Goal: Task Accomplishment & Management: Manage account settings

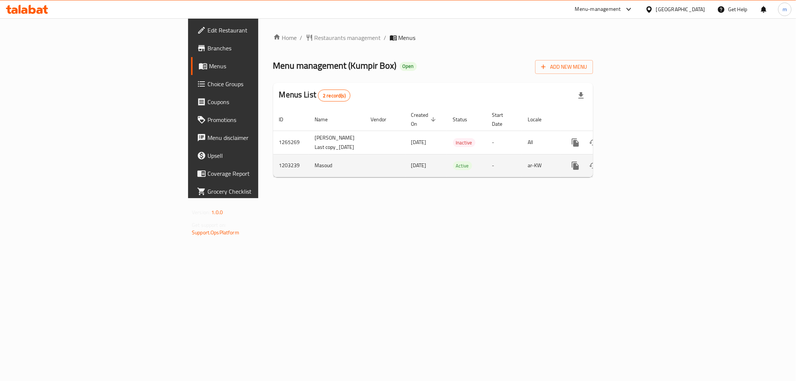
click at [633, 168] on icon "enhanced table" at bounding box center [629, 165] width 7 height 7
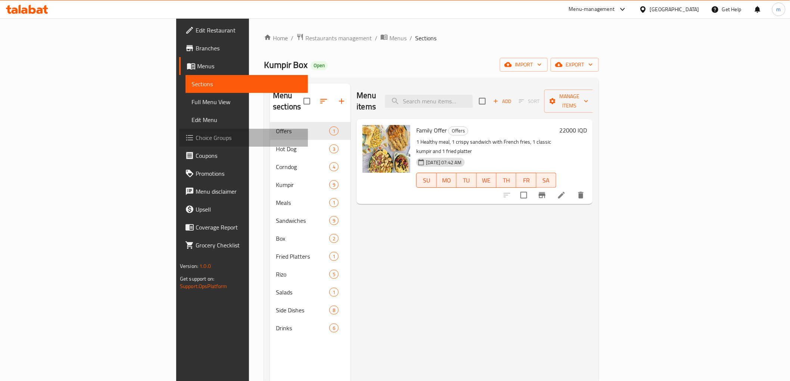
click at [196, 136] on span "Choice Groups" at bounding box center [249, 137] width 106 height 9
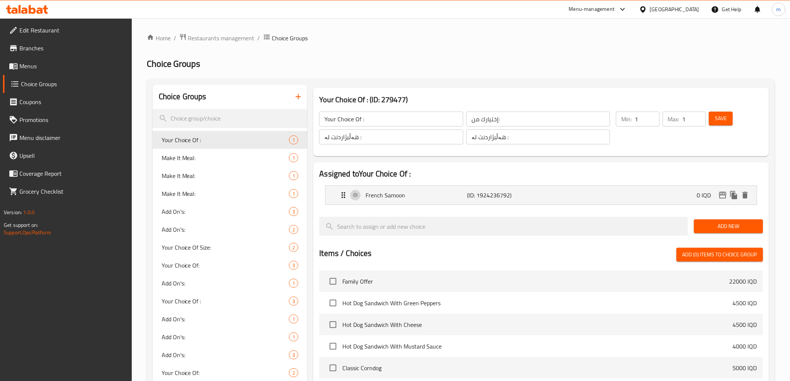
click at [299, 91] on button "button" at bounding box center [298, 97] width 18 height 18
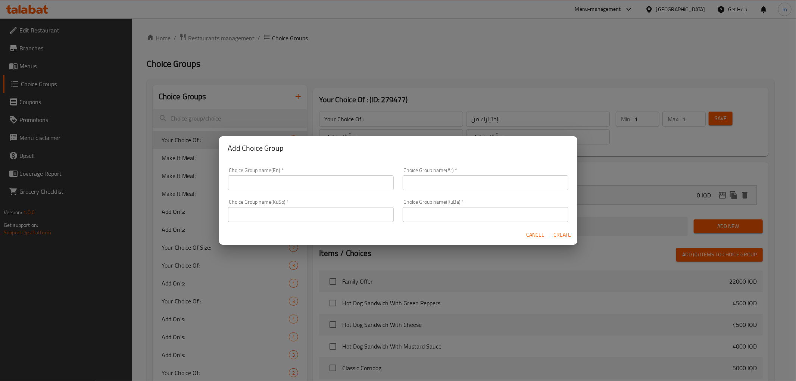
click at [267, 185] on input "text" at bounding box center [311, 182] width 166 height 15
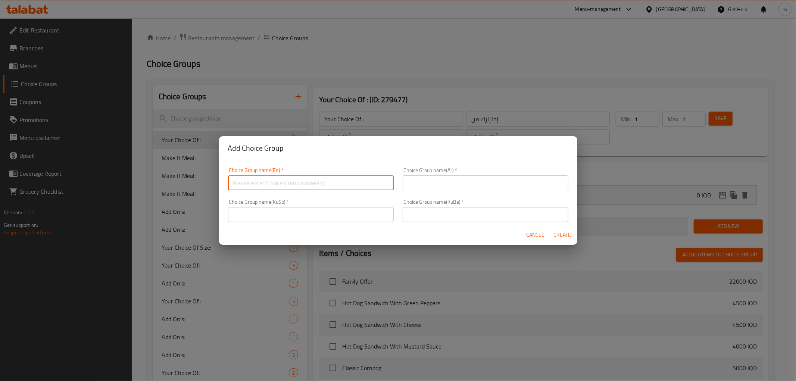
paste input "Add On's:"
type input "Add On's:"
click at [446, 184] on input "text" at bounding box center [486, 182] width 166 height 15
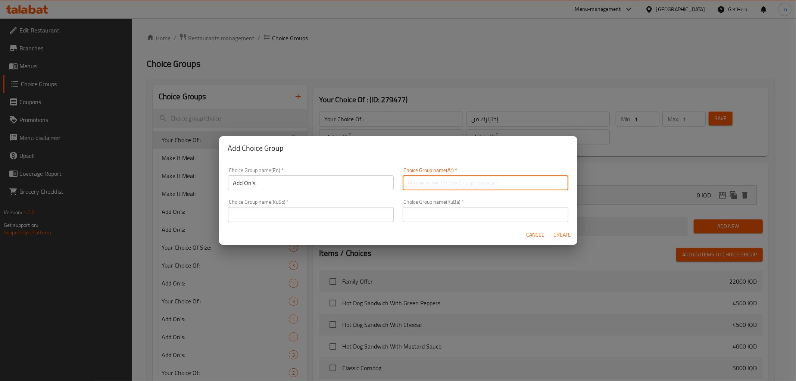
paste input "الإضافات:"
type input "الإضافات:"
click at [337, 215] on input "text" at bounding box center [311, 214] width 166 height 15
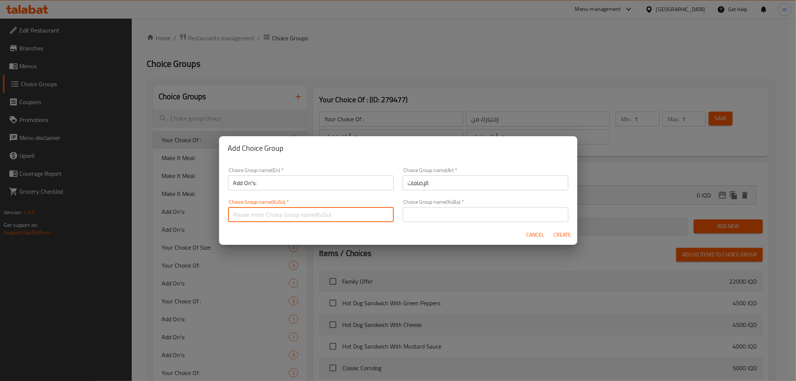
paste input "زیادە:"
type input "زیادە:"
click at [458, 216] on input "text" at bounding box center [486, 214] width 166 height 15
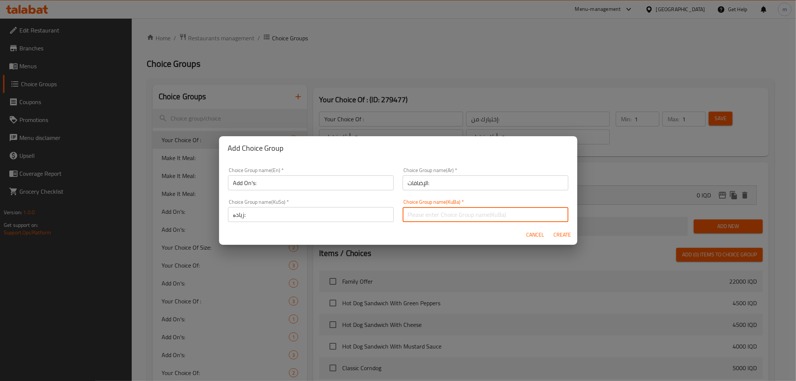
paste input "زیادە:"
type input "زیادە:"
click at [299, 186] on input "Add On's:" at bounding box center [311, 182] width 166 height 15
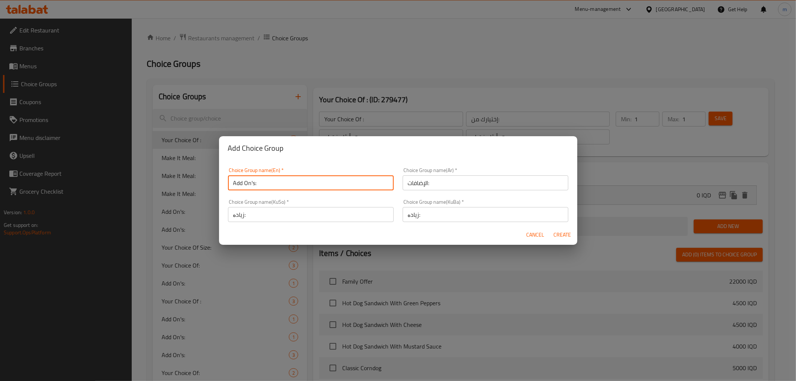
type input "Add On's:"
click at [567, 234] on span "Create" at bounding box center [563, 234] width 18 height 9
type input "Add On's:"
type input "الإضافات:"
type input "زیادە:"
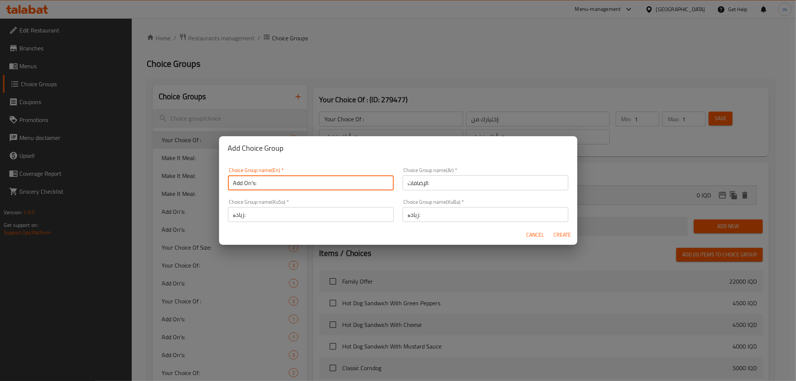
type input "زیادە:"
type input "0"
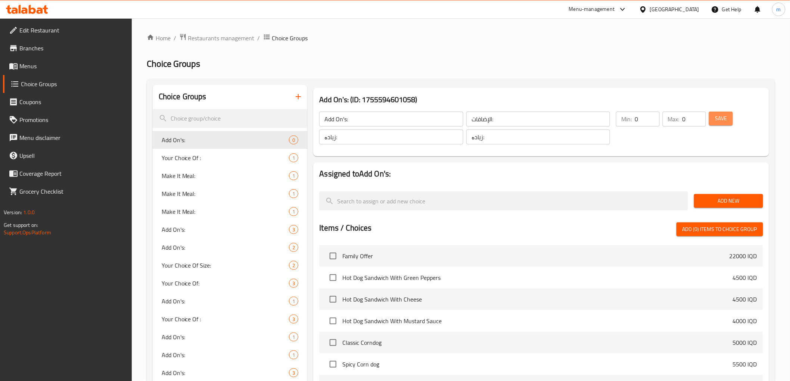
click at [719, 121] on span "Save" at bounding box center [721, 118] width 12 height 9
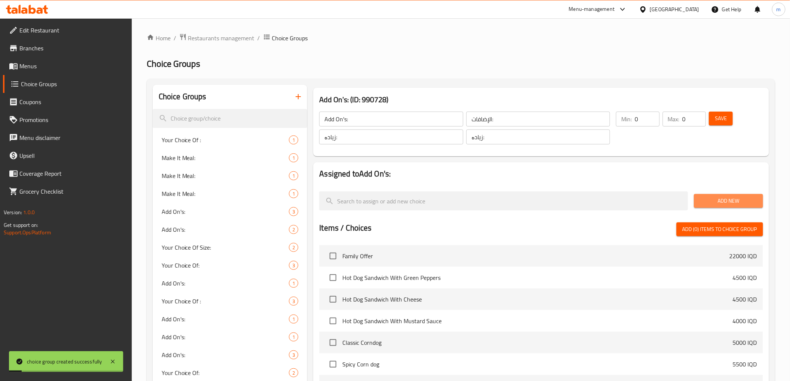
click at [744, 202] on span "Add New" at bounding box center [728, 200] width 57 height 9
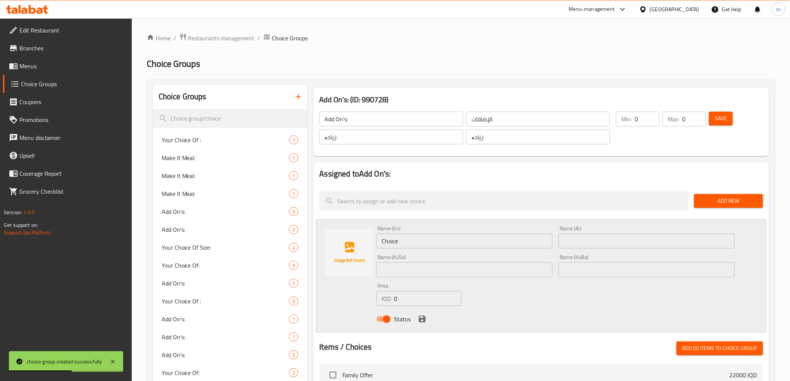
click at [427, 232] on div "Name (En) Choice Name (En)" at bounding box center [464, 237] width 176 height 23
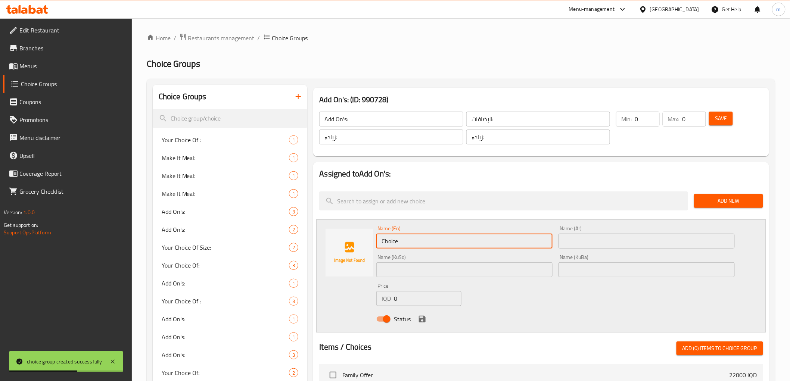
click at [423, 240] on input "Choice" at bounding box center [464, 241] width 176 height 15
paste input "Jalapeno"
type input "Jalapeno"
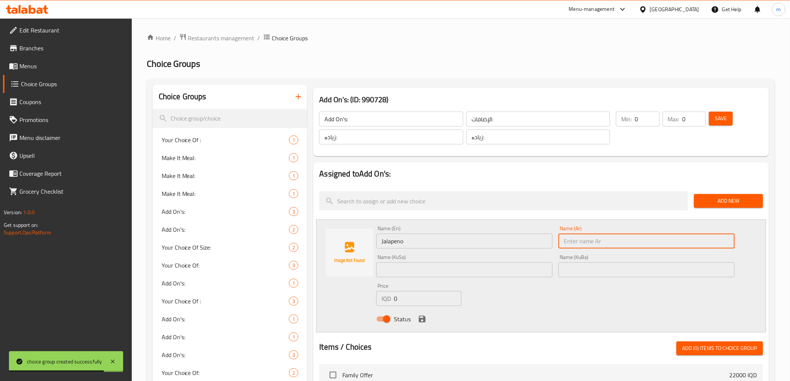
click at [617, 242] on input "text" at bounding box center [646, 241] width 176 height 15
paste input "هالبينو"
type input "هالبينو"
click at [431, 267] on input "text" at bounding box center [464, 269] width 176 height 15
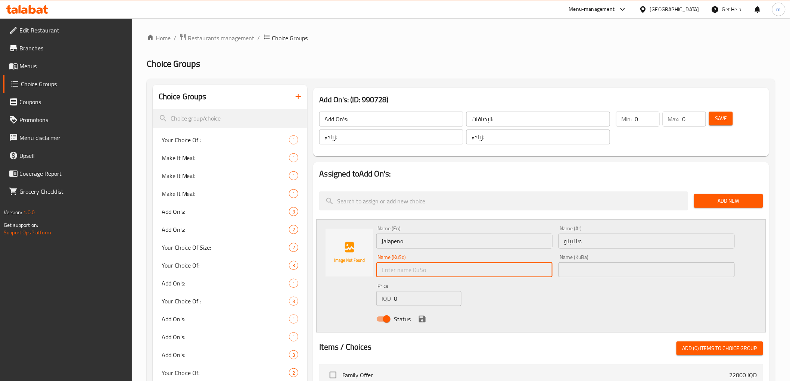
paste input "هالەپینۆ"
type input "هالەپینۆ"
drag, startPoint x: 657, startPoint y: 270, endPoint x: 642, endPoint y: 276, distance: 15.5
click at [657, 270] on input "text" at bounding box center [646, 269] width 176 height 15
paste input "هالەپینۆ"
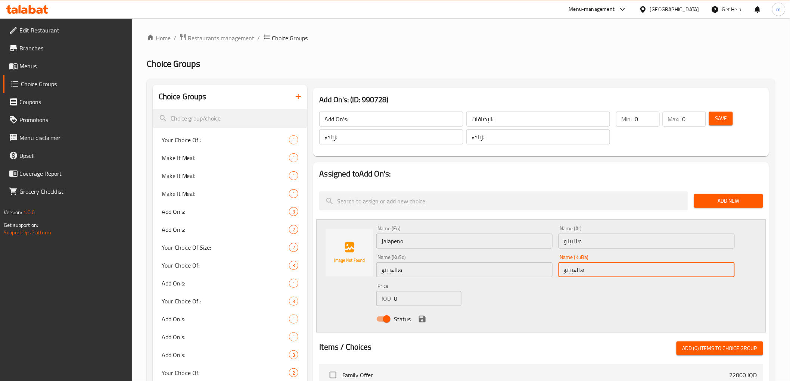
type input "هالەپینۆ"
click at [410, 295] on input "0" at bounding box center [428, 298] width 68 height 15
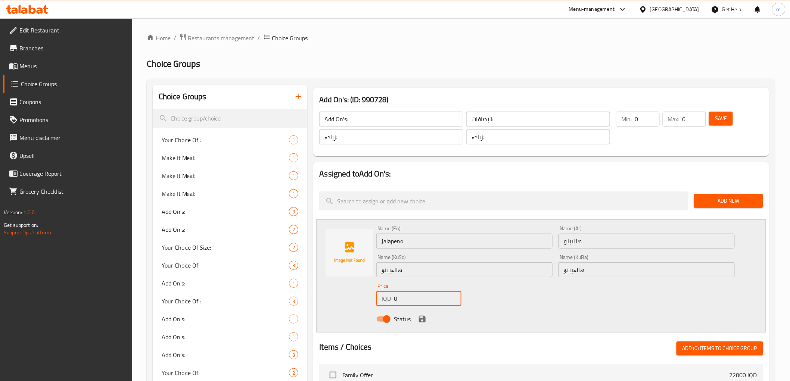
click at [410, 295] on input "0" at bounding box center [428, 298] width 68 height 15
type input "1000"
click at [424, 319] on icon "save" at bounding box center [422, 319] width 7 height 7
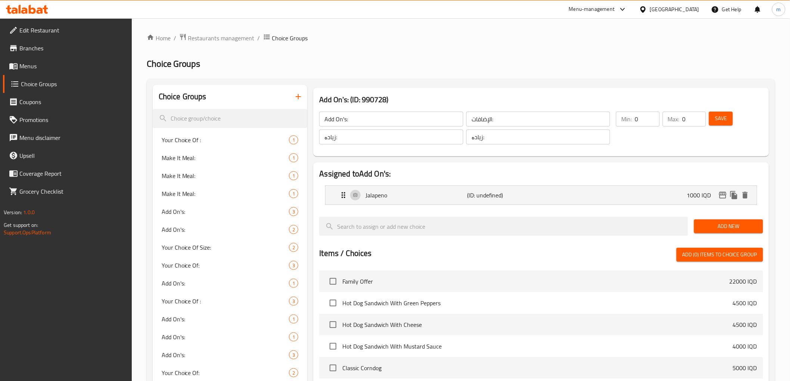
click at [711, 225] on span "Add New" at bounding box center [728, 226] width 57 height 9
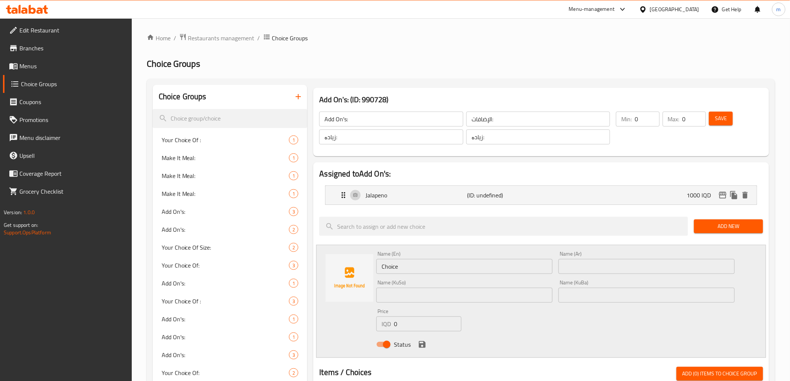
click at [407, 265] on input "Choice" at bounding box center [464, 266] width 176 height 15
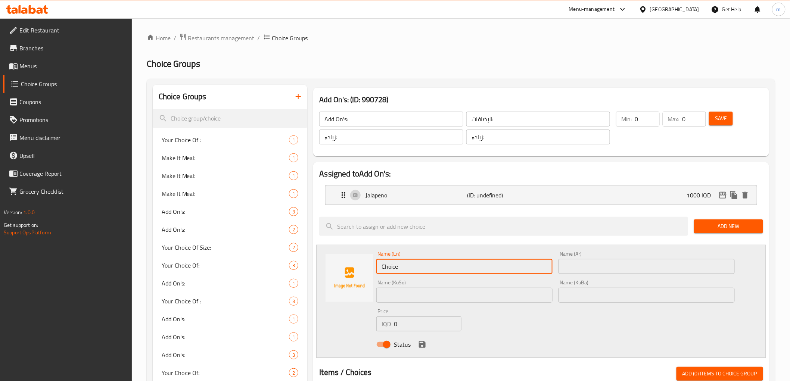
click at [407, 265] on input "Choice" at bounding box center [464, 266] width 176 height 15
paste input "Extra"
type input "Extra"
click at [579, 271] on input "text" at bounding box center [646, 266] width 176 height 15
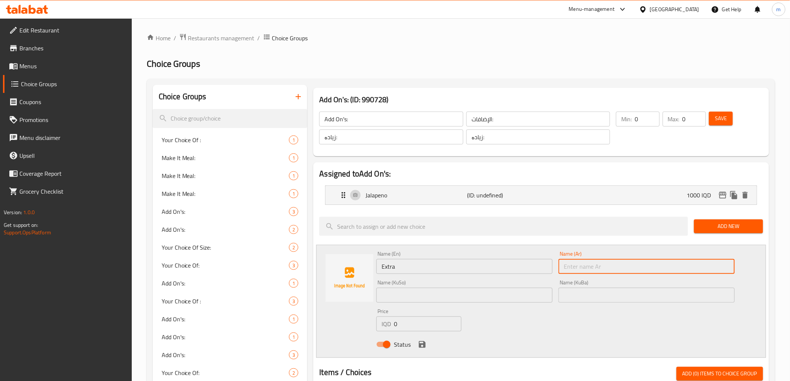
click at [582, 266] on input "text" at bounding box center [646, 266] width 176 height 15
paste input "صوص"
type input "صوص"
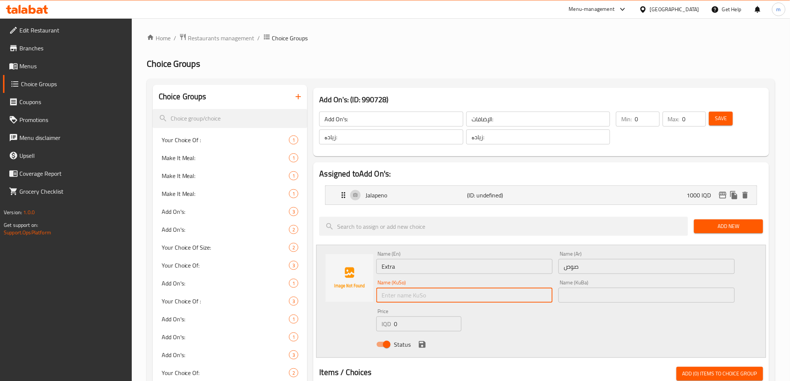
click at [492, 294] on input "text" at bounding box center [464, 295] width 176 height 15
paste input "ساسی"
paste input "ئێکسترا"
type input "ساسی ئێکسترا"
click at [568, 293] on input "text" at bounding box center [646, 295] width 176 height 15
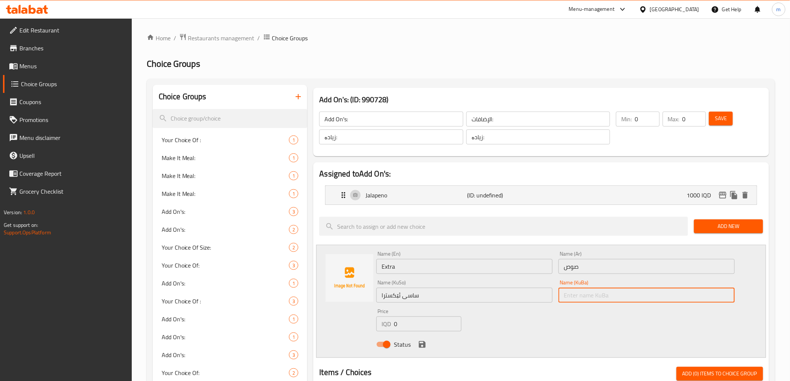
paste input "ساسی"
paste input "ئێکسترا"
type input "ساسی ئێکسترا"
click at [592, 267] on input "صوص" at bounding box center [646, 266] width 176 height 15
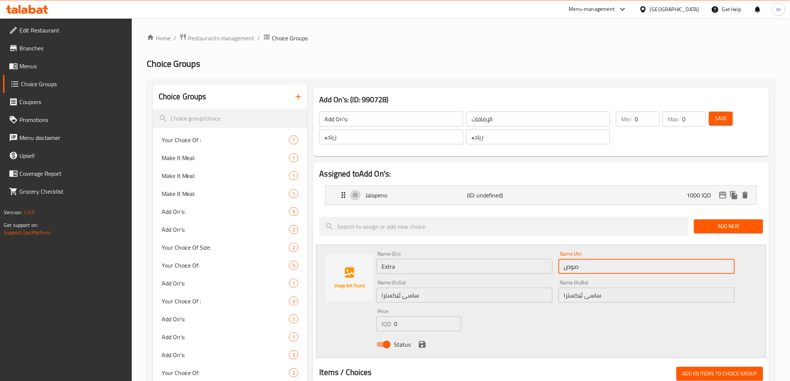
paste input "إكسترا"
type input "صوص إكسترا"
click at [463, 264] on input "Extra" at bounding box center [464, 266] width 176 height 15
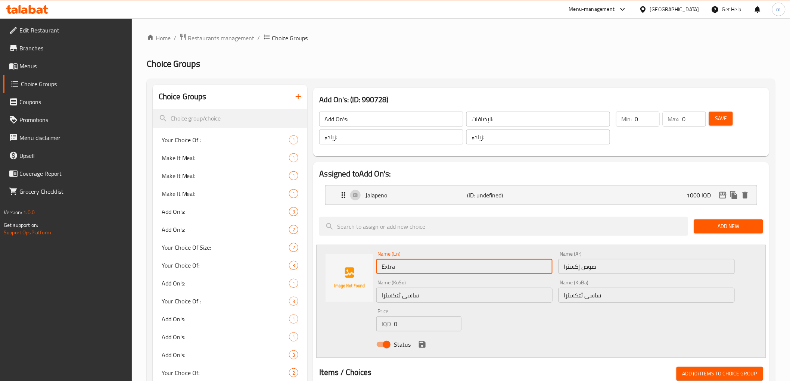
paste input "Sauce"
click at [394, 265] on input "ExtraSauce" at bounding box center [464, 266] width 176 height 15
type input "Extra Sauce"
click at [416, 323] on input "0" at bounding box center [428, 324] width 68 height 15
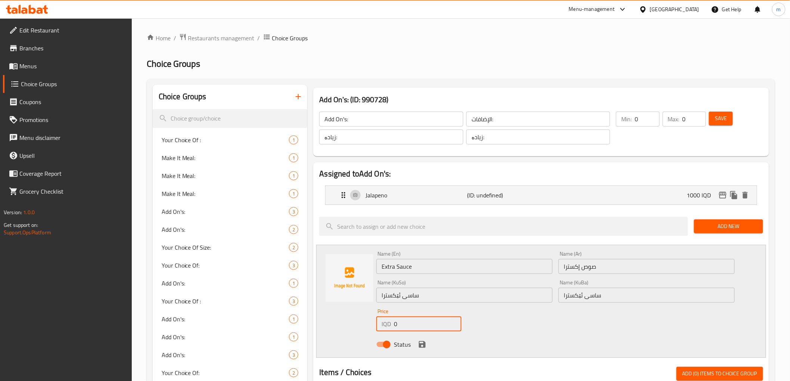
click at [416, 323] on input "0" at bounding box center [428, 324] width 68 height 15
type input "500"
click at [410, 265] on input "Extra Sauce" at bounding box center [464, 266] width 176 height 15
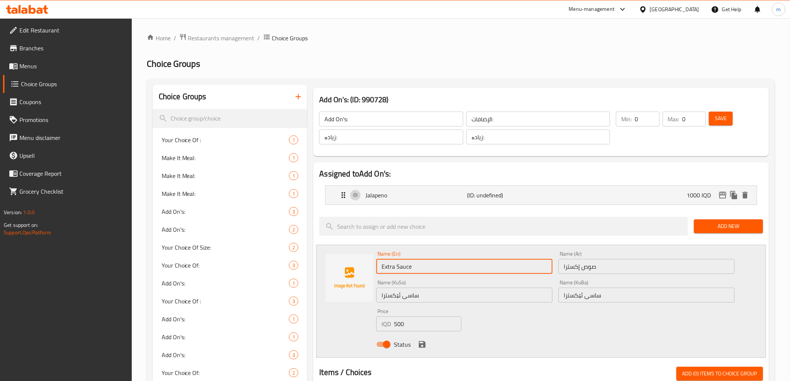
click at [410, 265] on input "Extra Sauce" at bounding box center [464, 266] width 176 height 15
click at [620, 273] on input "صوص إكسترا" at bounding box center [646, 266] width 176 height 15
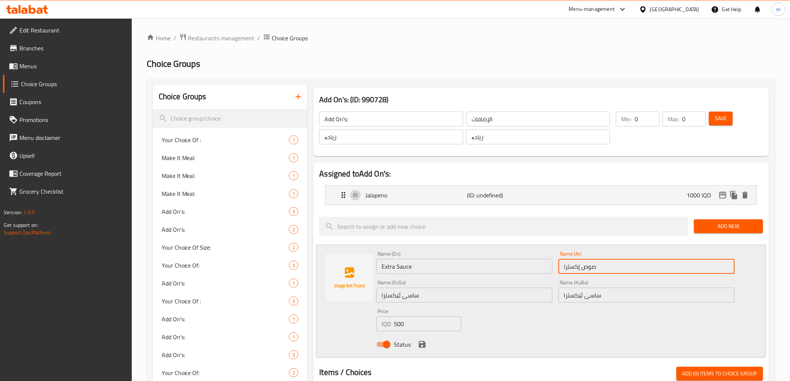
click at [620, 273] on input "صوص إكسترا" at bounding box center [646, 266] width 176 height 15
click at [597, 296] on input "ساسی ئێکسترا" at bounding box center [646, 295] width 176 height 15
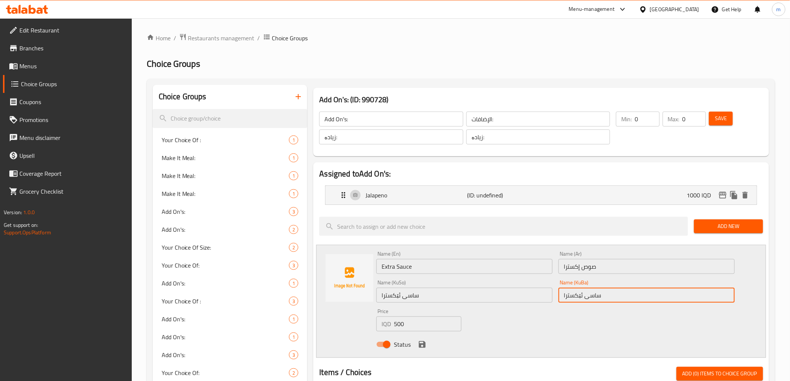
click at [597, 296] on input "ساسی ئێکسترا" at bounding box center [646, 295] width 176 height 15
click at [424, 340] on icon "save" at bounding box center [422, 344] width 9 height 9
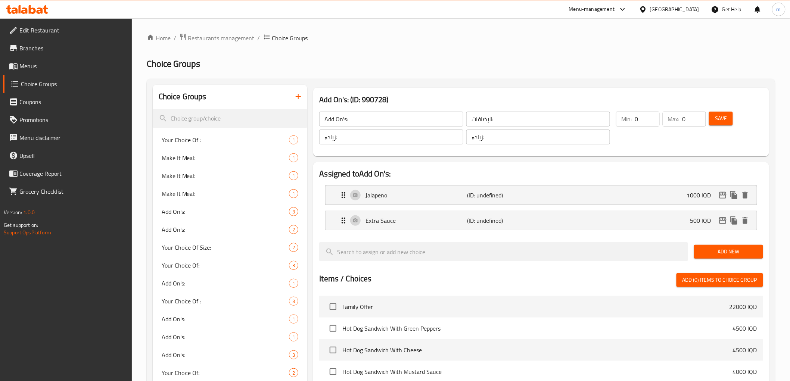
click at [712, 250] on span "Add New" at bounding box center [728, 251] width 57 height 9
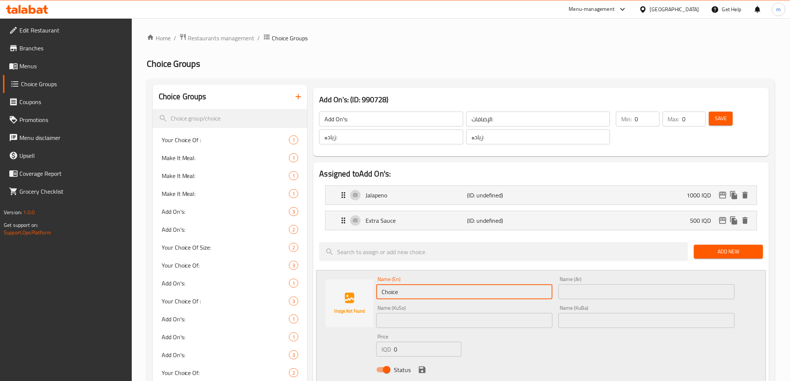
click at [441, 293] on input "Choice" at bounding box center [464, 291] width 176 height 15
paste input "Extra Sau"
click at [408, 289] on input "Extra Sauce" at bounding box center [464, 291] width 176 height 15
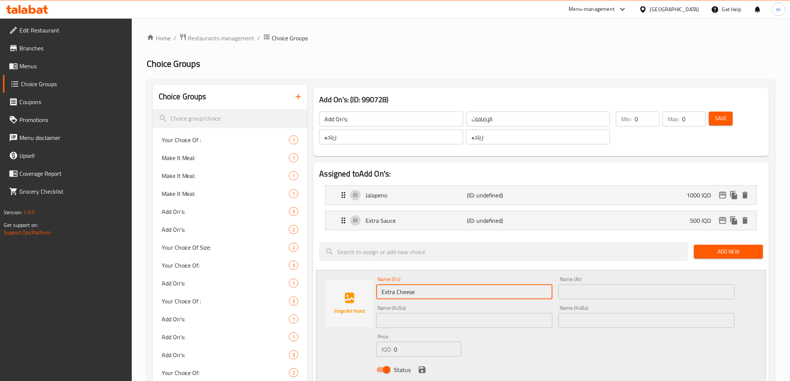
type input "Extra Cheese"
click at [583, 289] on input "text" at bounding box center [646, 291] width 176 height 15
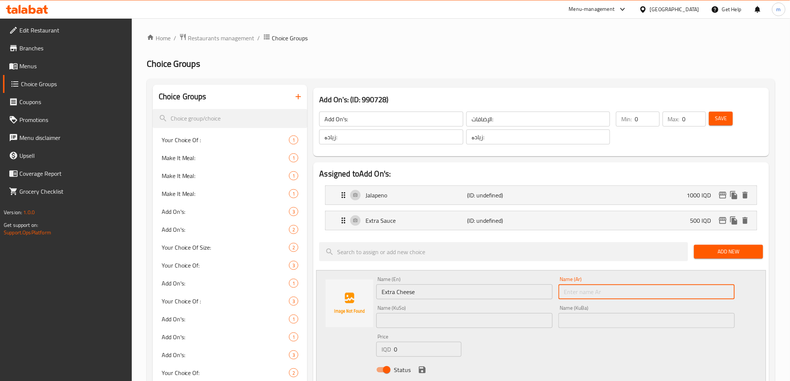
paste input "صوص إكسترا"
click at [590, 292] on input "صوص إكسترا" at bounding box center [646, 291] width 176 height 15
drag, startPoint x: 590, startPoint y: 292, endPoint x: 595, endPoint y: 293, distance: 5.6
click at [595, 293] on input "صوص إكسترا" at bounding box center [646, 291] width 176 height 15
click at [585, 293] on input "صوص إكسترا" at bounding box center [646, 291] width 176 height 15
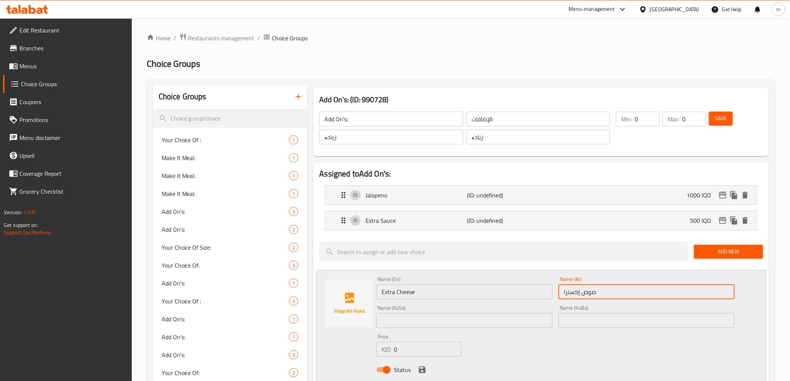
click at [585, 293] on input "صوص إكسترا" at bounding box center [646, 291] width 176 height 15
type input "جبن إكسترا"
click at [433, 323] on input "text" at bounding box center [464, 320] width 176 height 15
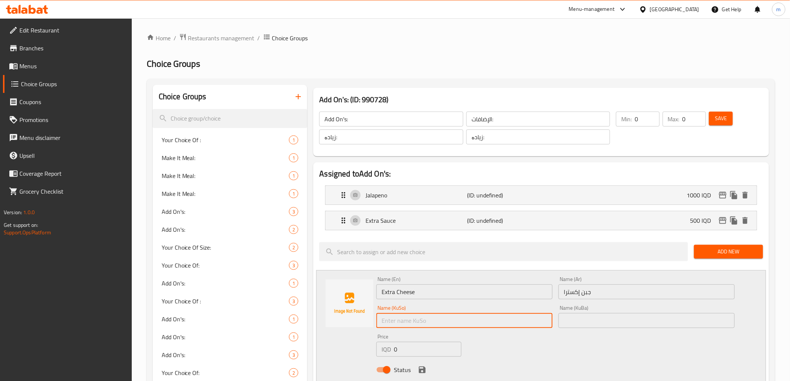
paste input "ساسی ئێکسترا"
drag, startPoint x: 405, startPoint y: 319, endPoint x: 455, endPoint y: 323, distance: 50.2
click at [460, 324] on input "ساسی ئێکسترا" at bounding box center [464, 320] width 176 height 15
type input "پەنیری ئێکسترا"
click at [574, 320] on input "text" at bounding box center [646, 320] width 176 height 15
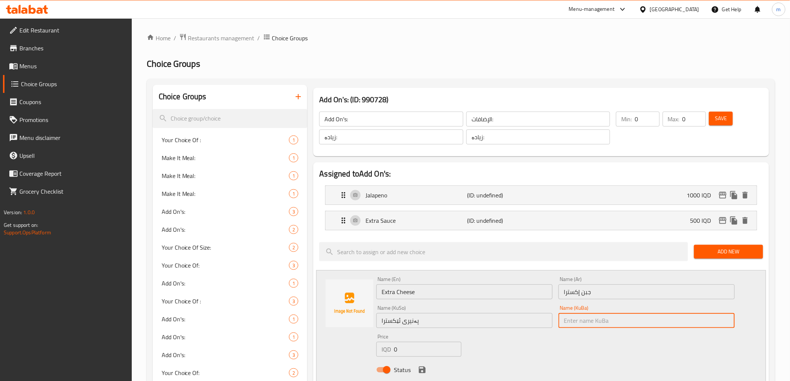
paste input "پەنیری ئێکسترا"
type input "پەنیری ئێکسترا"
click at [438, 349] on input "0" at bounding box center [428, 349] width 68 height 15
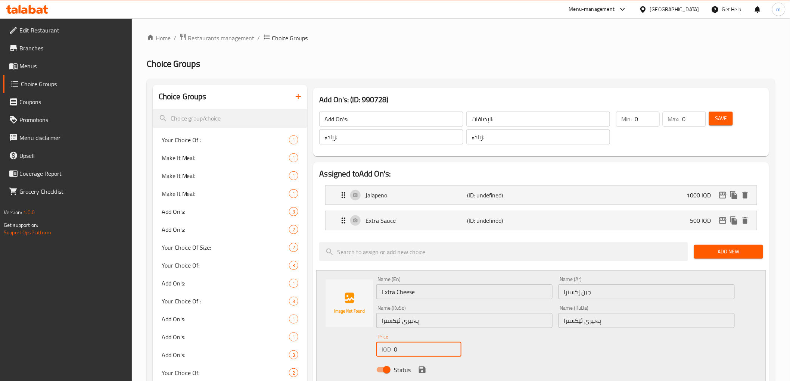
click at [438, 349] on input "0" at bounding box center [428, 349] width 68 height 15
type input "1000"
click at [423, 370] on icon "save" at bounding box center [422, 370] width 7 height 7
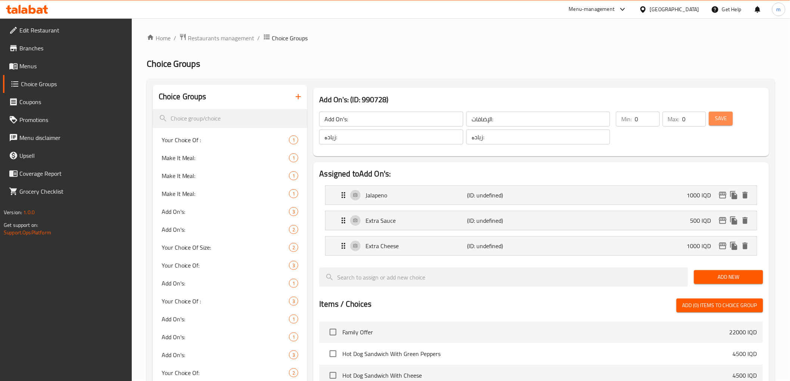
click at [718, 119] on span "Save" at bounding box center [721, 118] width 12 height 9
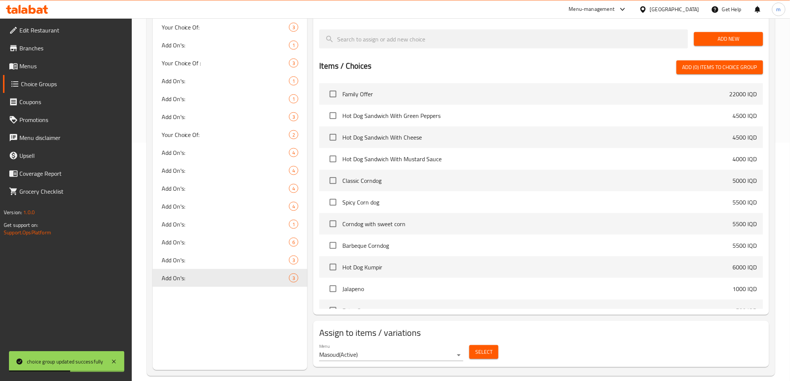
scroll to position [248, 0]
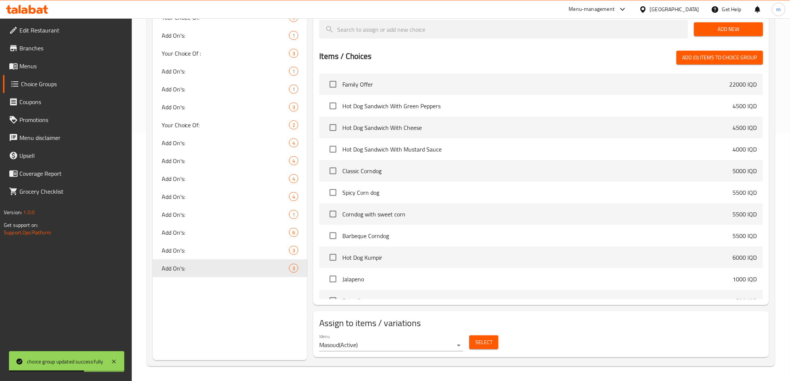
click at [478, 339] on span "Select" at bounding box center [483, 342] width 17 height 9
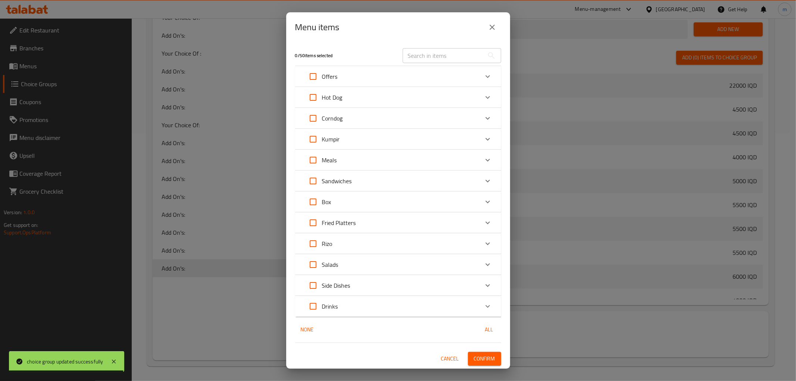
click at [430, 54] on input "text" at bounding box center [443, 55] width 81 height 15
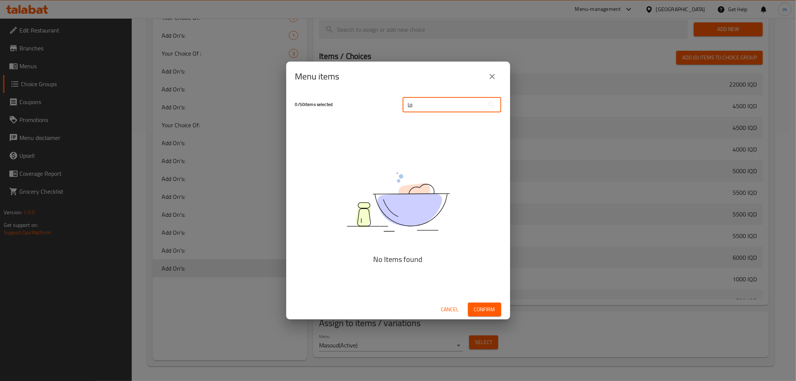
type input "ف"
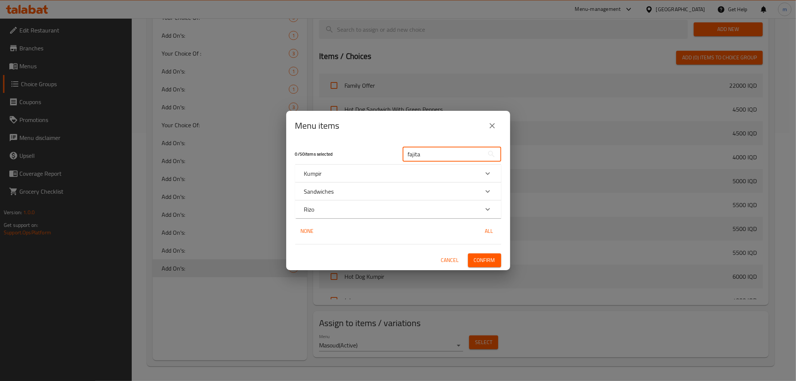
type input "fajita"
click at [406, 174] on div "Kumpir" at bounding box center [391, 173] width 175 height 9
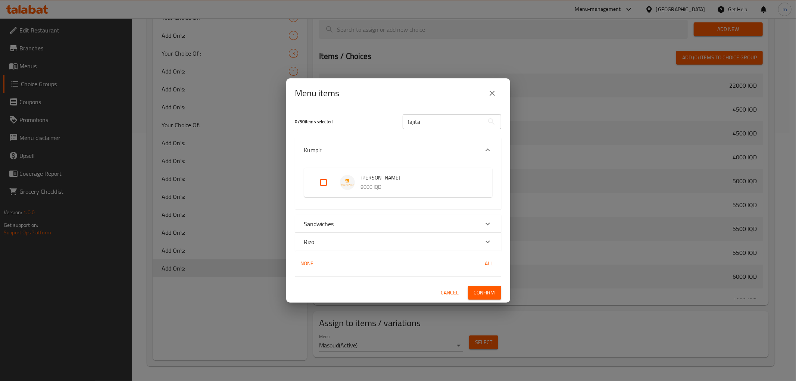
click at [322, 180] on input "Expand" at bounding box center [324, 183] width 18 height 18
checkbox input "true"
click at [489, 294] on span "Confirm" at bounding box center [484, 292] width 21 height 9
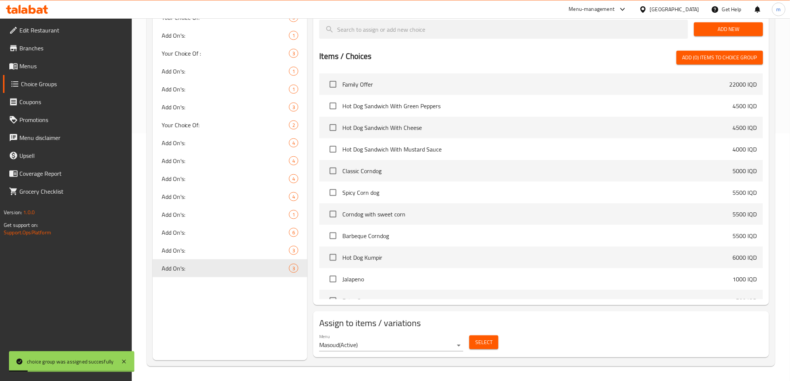
click at [35, 67] on span "Menus" at bounding box center [72, 66] width 106 height 9
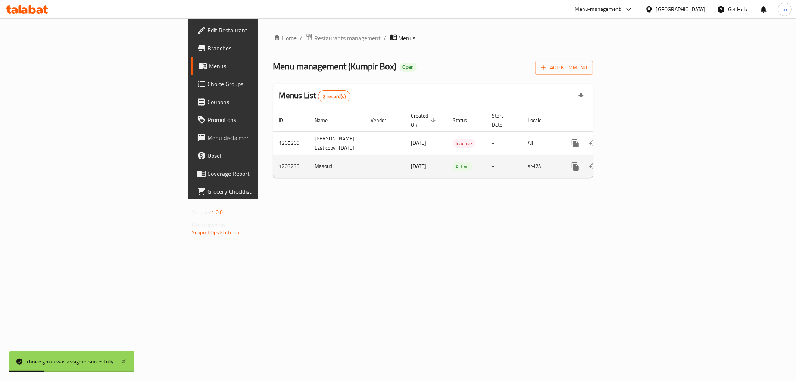
click at [634, 166] on icon "enhanced table" at bounding box center [629, 166] width 9 height 9
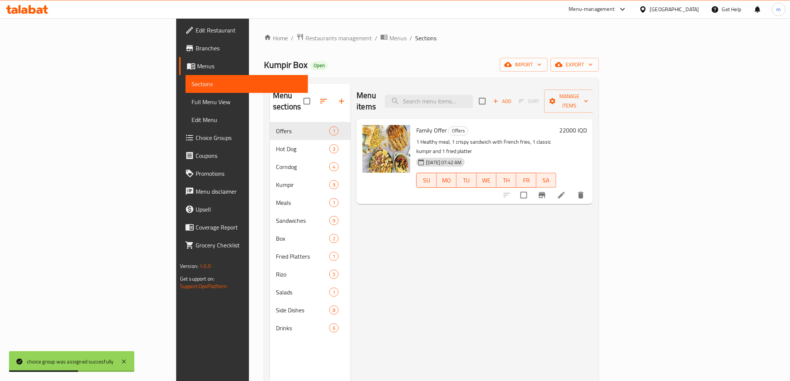
click at [192, 102] on span "Full Menu View" at bounding box center [247, 101] width 111 height 9
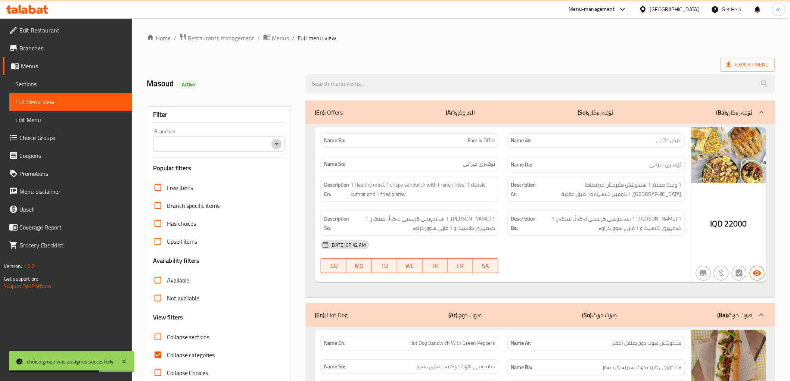
click at [278, 147] on icon "Open" at bounding box center [276, 144] width 9 height 9
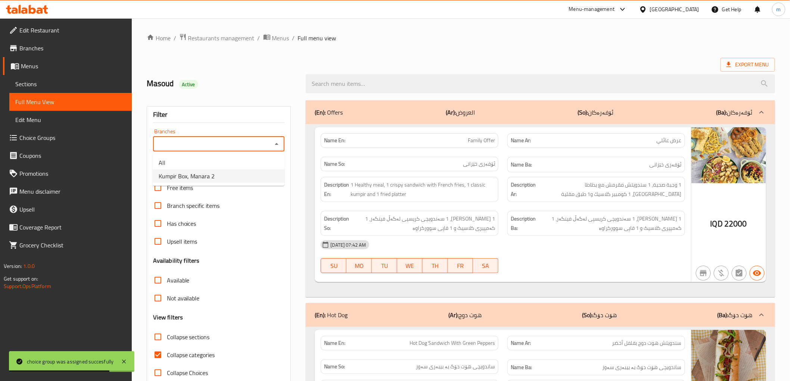
click at [245, 177] on li "Kumpir Box, Manara 2" at bounding box center [219, 175] width 132 height 13
type input "Kumpir Box, Manara 2"
click at [158, 355] on input "Collapse categories" at bounding box center [158, 355] width 18 height 18
checkbox input "false"
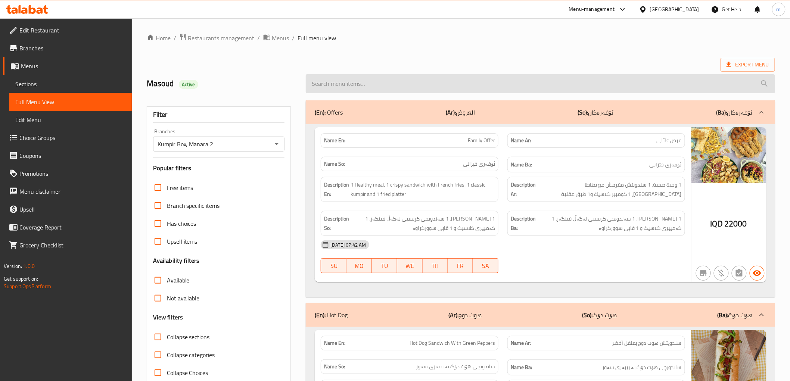
click at [387, 81] on input "search" at bounding box center [540, 83] width 469 height 19
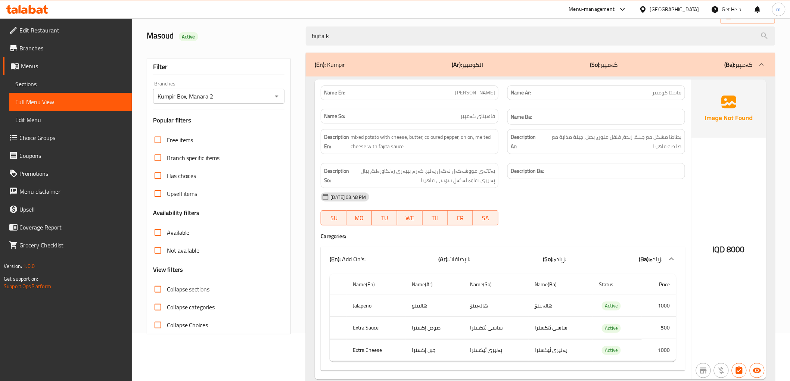
scroll to position [76, 0]
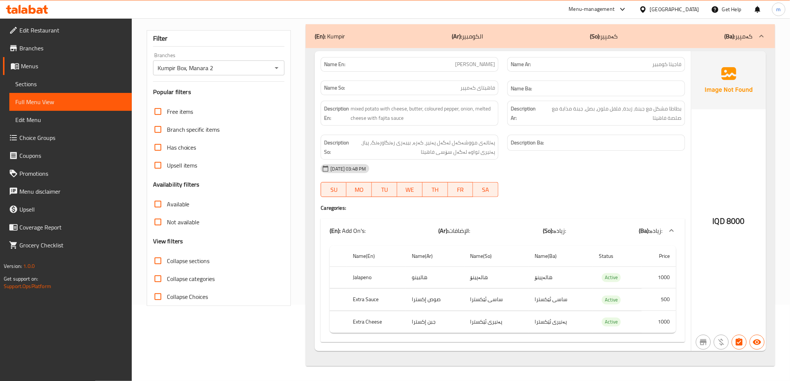
type input "fajita k"
click at [38, 47] on span "Branches" at bounding box center [72, 48] width 106 height 9
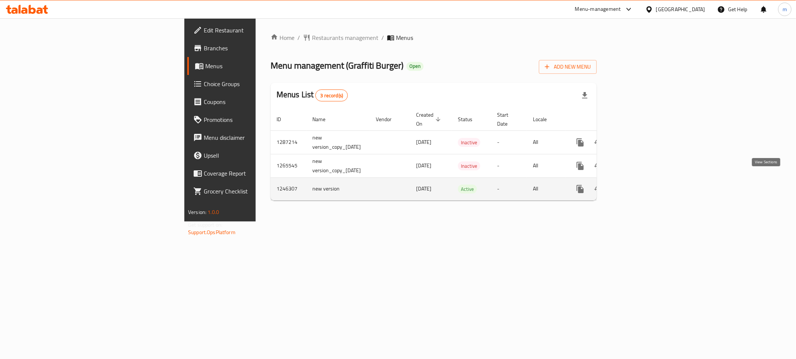
click at [643, 182] on link "enhanced table" at bounding box center [634, 189] width 18 height 18
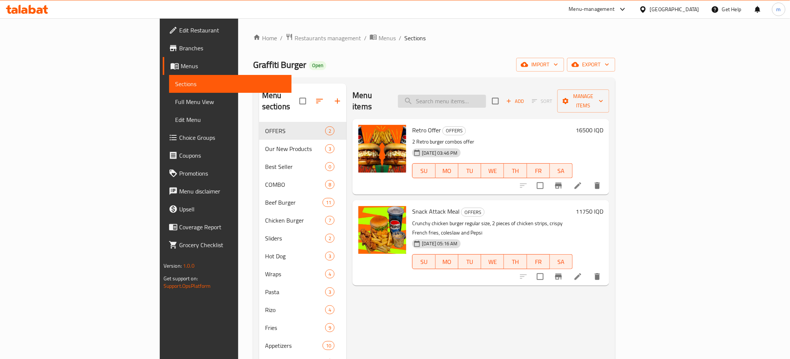
click at [486, 95] on input "search" at bounding box center [442, 101] width 88 height 13
paste input "Chicken Strips"
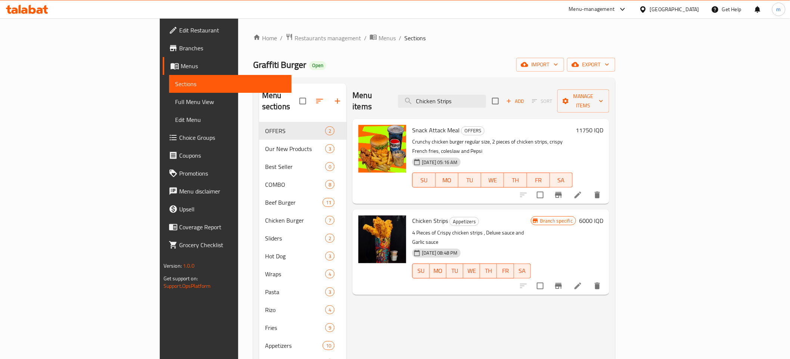
type input "Chicken Strips"
click at [582, 282] on icon at bounding box center [577, 286] width 9 height 9
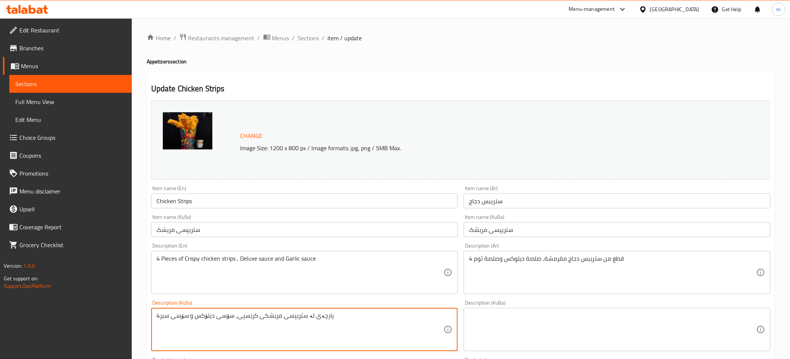
click at [271, 316] on textarea "4پارچەی لە ستریپسی مریشکی کریسپی، سۆسی دیلۆکس و سۆسی سیر" at bounding box center [299, 329] width 287 height 35
click at [557, 329] on textarea at bounding box center [612, 329] width 287 height 35
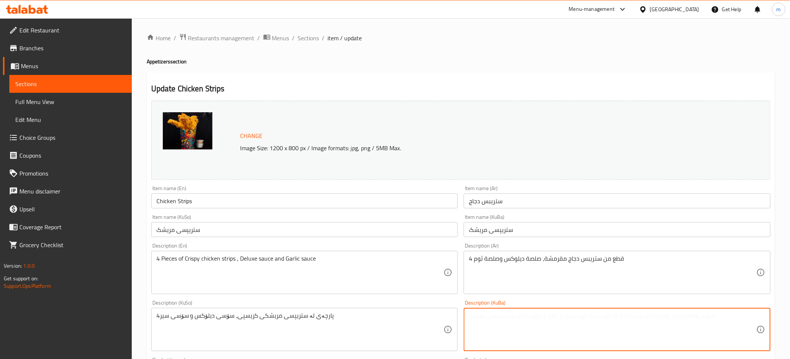
paste textarea "4پارچەی لە ستریپسی مریشکی کریسپی، سۆسی دیلۆکس و سۆسی سیر"
type textarea "4پارچەی لە ستریپسی مریشکی کریسپی، سۆسی دیلۆکس و سۆسی سیر"
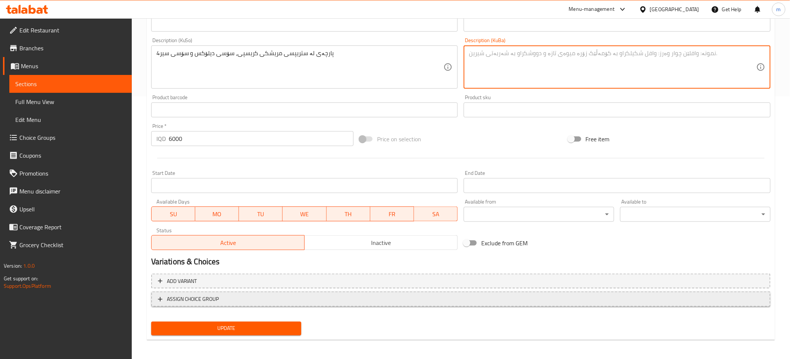
scroll to position [263, 0]
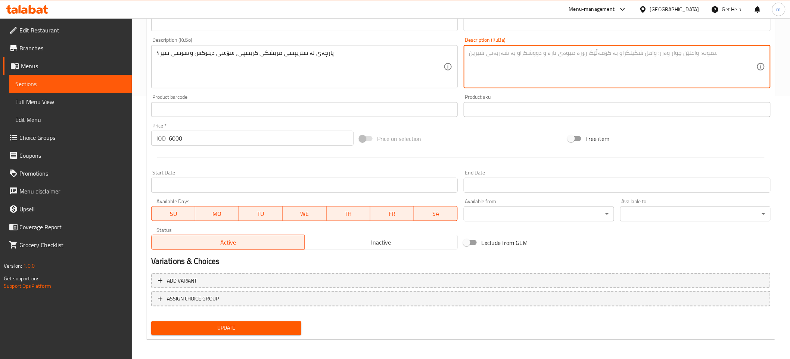
click at [42, 97] on span "Full Menu View" at bounding box center [70, 101] width 111 height 9
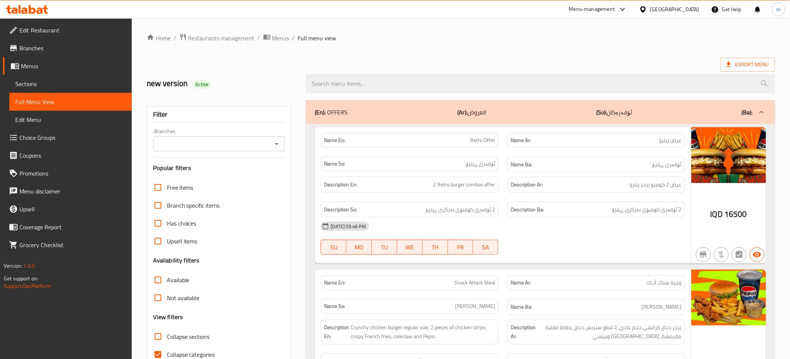
click at [158, 352] on input "Collapse categories" at bounding box center [158, 355] width 18 height 18
checkbox input "false"
click at [275, 143] on icon "Open" at bounding box center [276, 144] width 9 height 9
click at [241, 171] on li "Graffiti Burger, Dream City" at bounding box center [219, 175] width 132 height 13
type input "Graffiti Burger, Dream City"
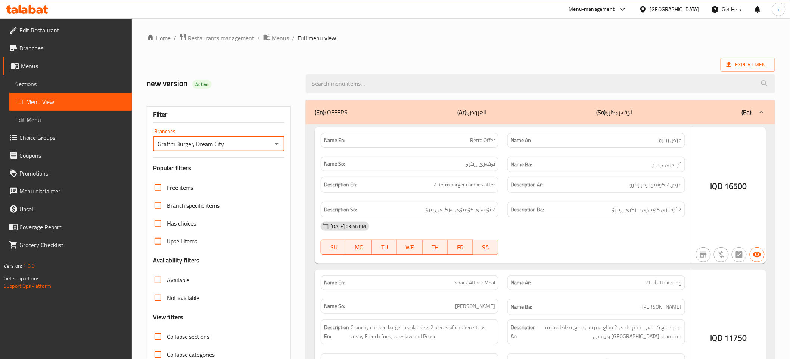
click at [413, 83] on div at bounding box center [395, 179] width 790 height 359
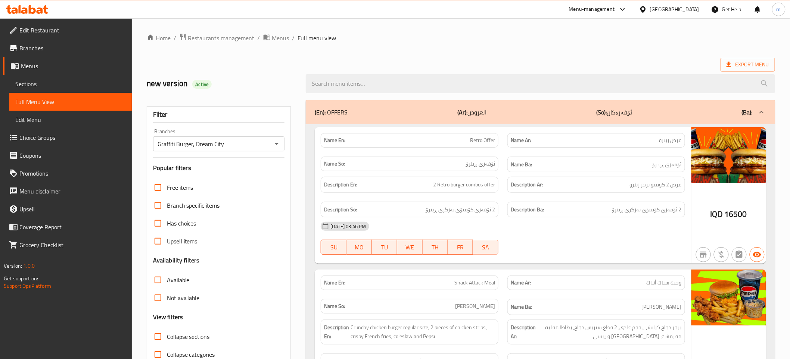
click at [413, 83] on input "search" at bounding box center [540, 83] width 469 height 19
paste input "4پارچەی لە ستریپسی مریشکی کریسپی، سۆسی دیلۆکس و سۆسی سیر"
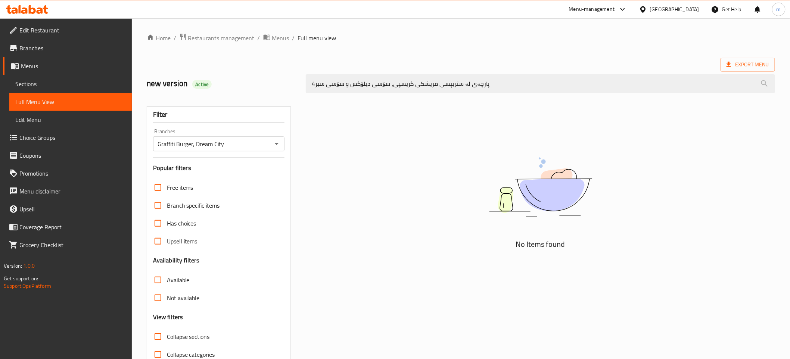
click at [413, 83] on input "4پارچەی لە ستریپسی مریشکی کریسپی، سۆسی دیلۆکس و سۆسی سیر" at bounding box center [540, 83] width 469 height 19
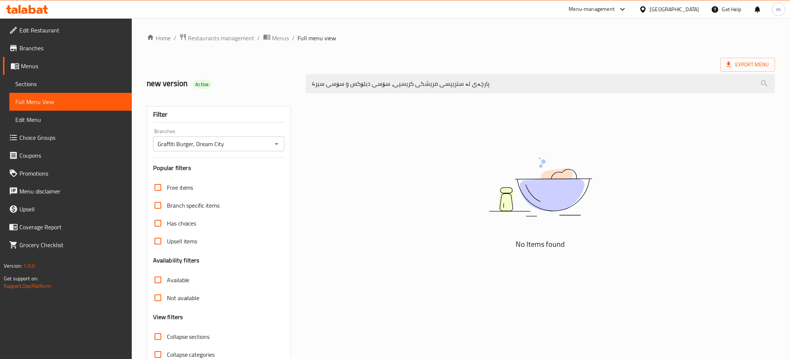
click at [413, 83] on input "4پارچەی لە ستریپسی مریشکی کریسپی، سۆسی دیلۆکس و سۆسی سیر" at bounding box center [540, 83] width 469 height 19
paste input "Chicken Strips"
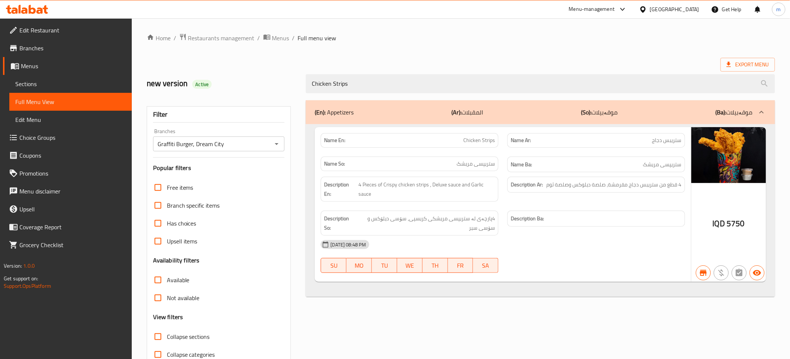
scroll to position [38, 0]
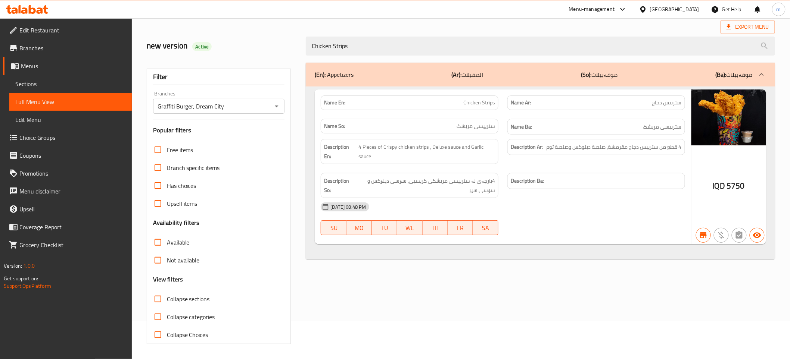
type input "Chicken Strips"
click at [92, 88] on span "Sections" at bounding box center [70, 84] width 111 height 9
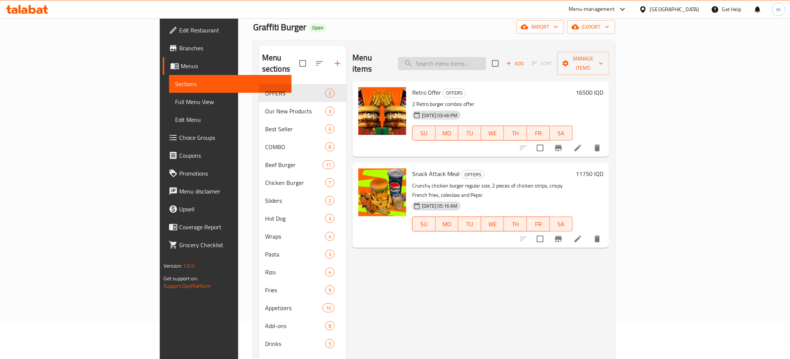
click at [486, 62] on input "search" at bounding box center [442, 63] width 88 height 13
paste input "Chicken Strips"
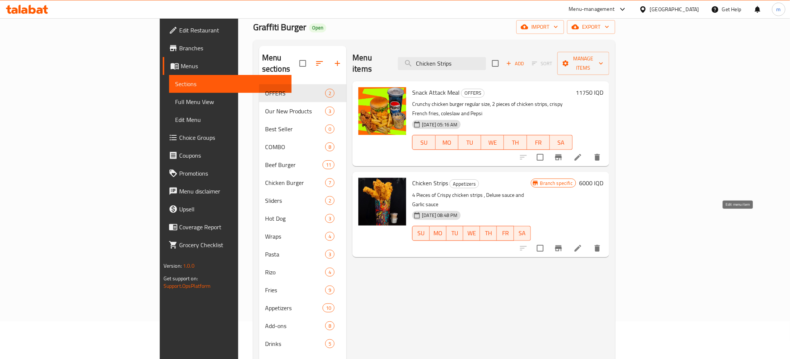
type input "Chicken Strips"
click at [582, 244] on icon at bounding box center [577, 248] width 9 height 9
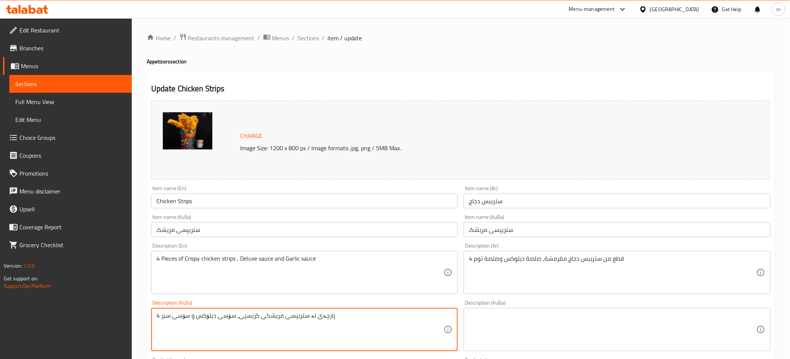
type textarea "4 پارچەی لە ستریپسی مریشکی کریسپی، سۆسی دیلۆکس و سۆسی سیر"
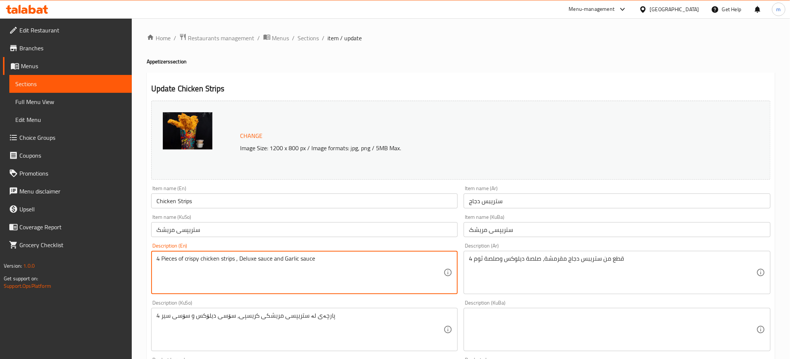
click at [243, 260] on textarea "4 Pieces of crispy chicken strips , Deluxe sauce and Garlic sauce" at bounding box center [299, 272] width 287 height 35
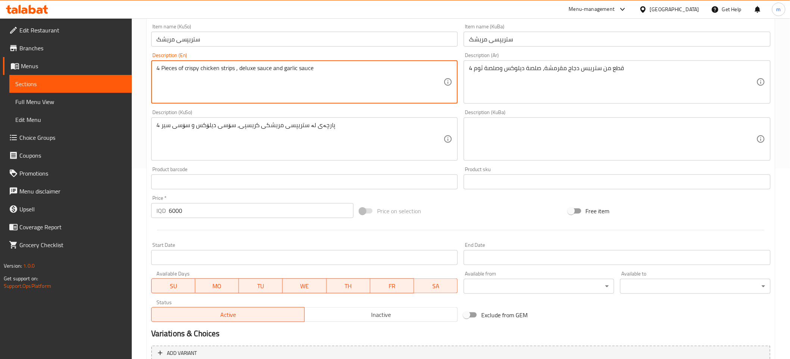
scroll to position [263, 0]
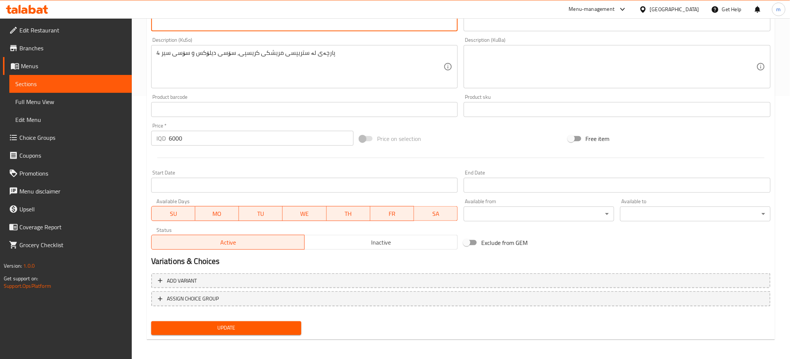
type textarea "4 Pieces of crispy chicken strips , deluxe sauce and garlic sauce"
click at [223, 332] on button "Update" at bounding box center [226, 329] width 150 height 14
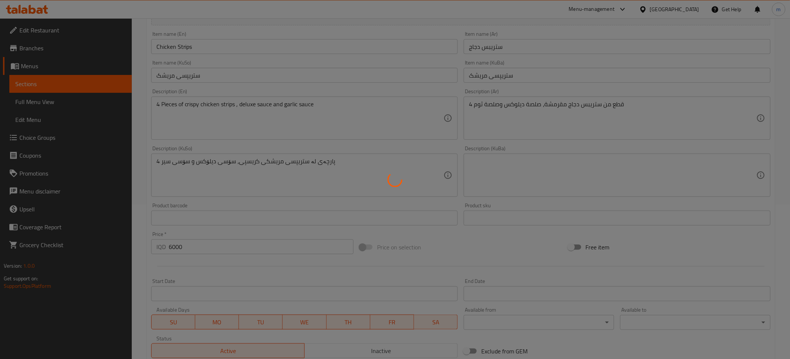
scroll to position [0, 0]
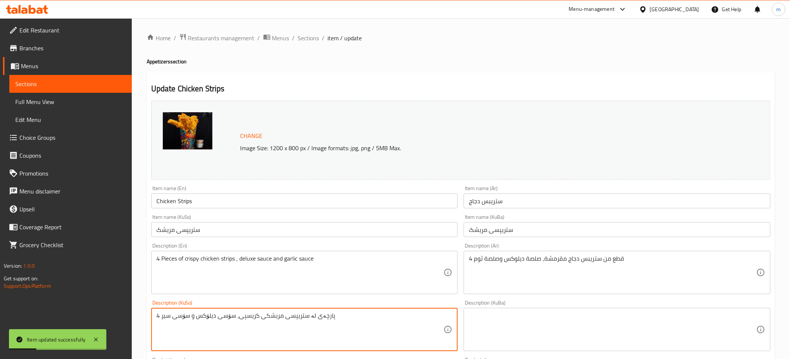
click at [307, 315] on textarea "4 پارچەی لە ستریپسی مریشکی کریسپی، سۆسی دیلۆکس و سۆسی سیر" at bounding box center [299, 329] width 287 height 35
click at [308, 315] on textarea "4 پارچەی لە ستریپسی مریشکی کریسپی، سۆسی دیلۆکس و سۆسی سیر" at bounding box center [299, 329] width 287 height 35
click at [295, 316] on textarea "4 پارچە لە ستریپسی مریشکی کریسپی، سۆسی دیلۆکس و سۆسی سیر" at bounding box center [299, 329] width 287 height 35
click at [296, 315] on textarea "4 پارچە لە ستریپسی مریشکی کریسپی، سۆسی دیلۆکس و سۆسی سیر" at bounding box center [299, 329] width 287 height 35
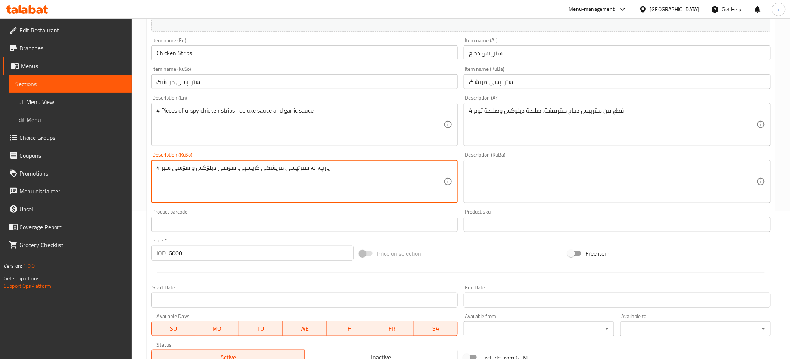
scroll to position [263, 0]
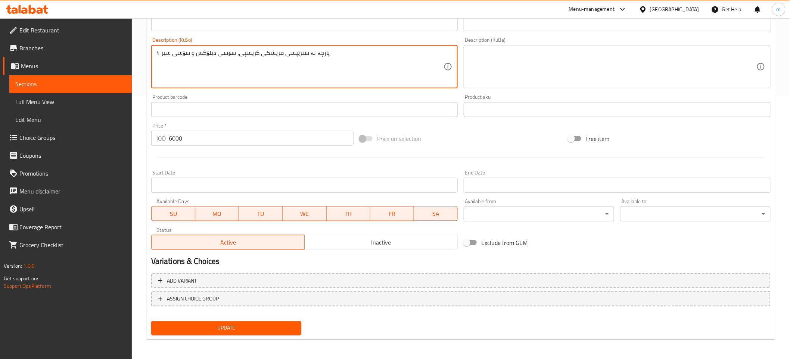
type textarea "4 پارچە لە سترێپسی مریشکی کریسپی، سۆسی دیلۆکس و سۆسی سیر"
click at [236, 324] on span "Update" at bounding box center [226, 328] width 138 height 9
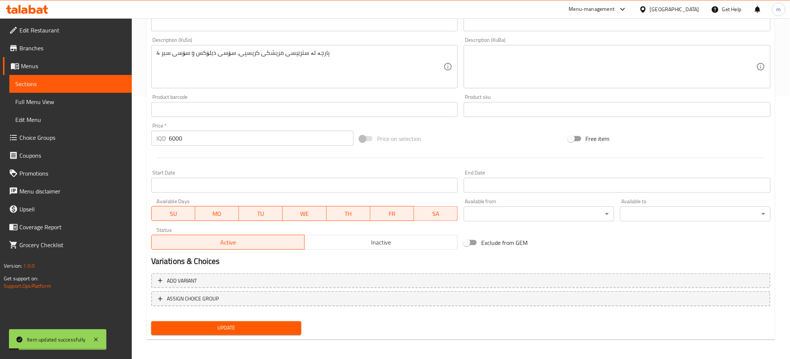
click at [43, 100] on span "Full Menu View" at bounding box center [70, 101] width 111 height 9
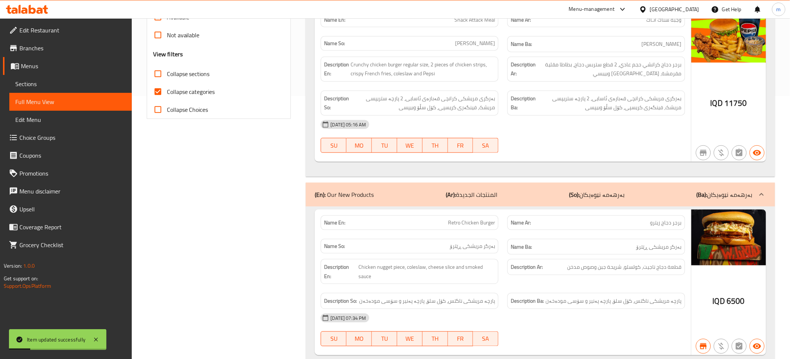
click at [158, 90] on input "Collapse categories" at bounding box center [158, 92] width 18 height 18
checkbox input "false"
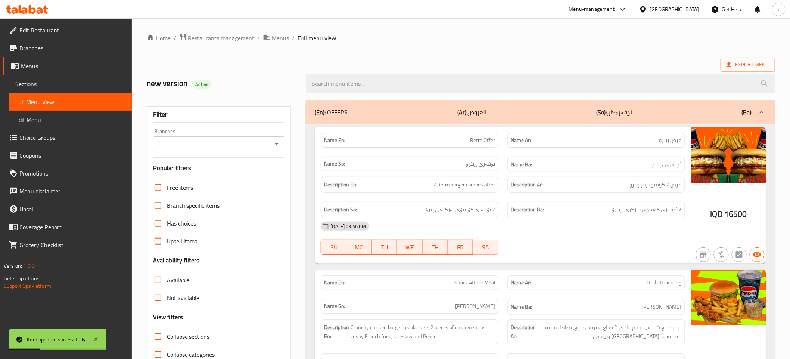
click at [270, 143] on div "Branches" at bounding box center [219, 144] width 132 height 15
click at [273, 143] on icon "Open" at bounding box center [276, 144] width 9 height 9
click at [278, 146] on icon "Close" at bounding box center [276, 144] width 9 height 9
click at [278, 146] on icon "Open" at bounding box center [276, 144] width 9 height 9
click at [278, 146] on icon "Close" at bounding box center [276, 144] width 9 height 9
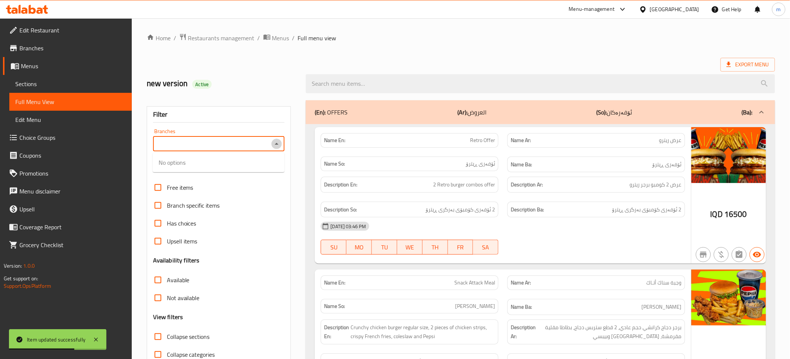
click at [278, 146] on icon "Close" at bounding box center [276, 144] width 9 height 9
click at [278, 146] on icon "Open" at bounding box center [276, 144] width 9 height 9
click at [278, 146] on icon "Close" at bounding box center [276, 144] width 9 height 9
click at [278, 146] on icon "Open" at bounding box center [276, 144] width 9 height 9
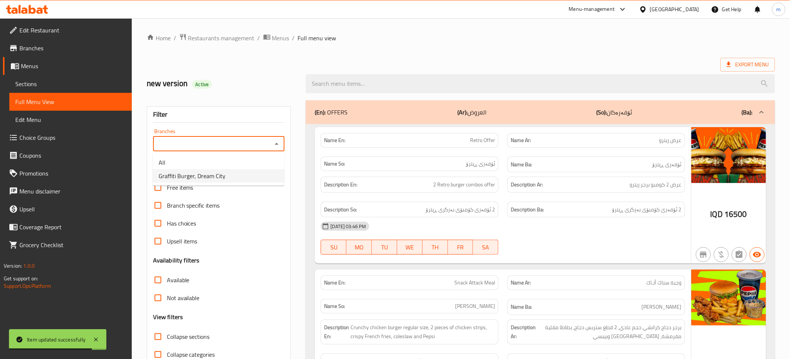
click at [260, 171] on li "Graffiti Burger, Dream City" at bounding box center [219, 175] width 132 height 13
type input "Graffiti Burger, Dream City"
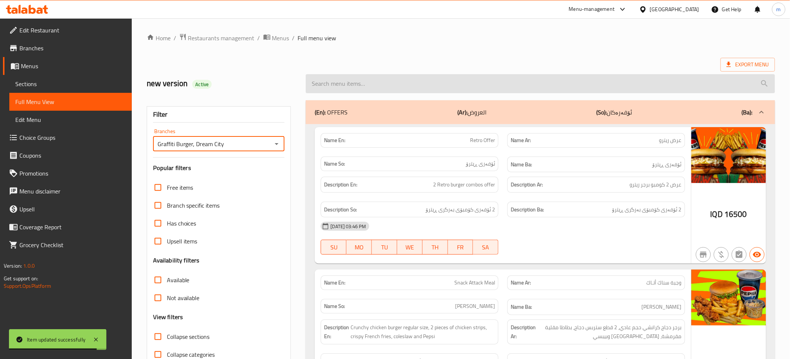
click at [383, 83] on input "search" at bounding box center [540, 83] width 469 height 19
paste input "Chicken Strips"
type input "Chicken Strips"
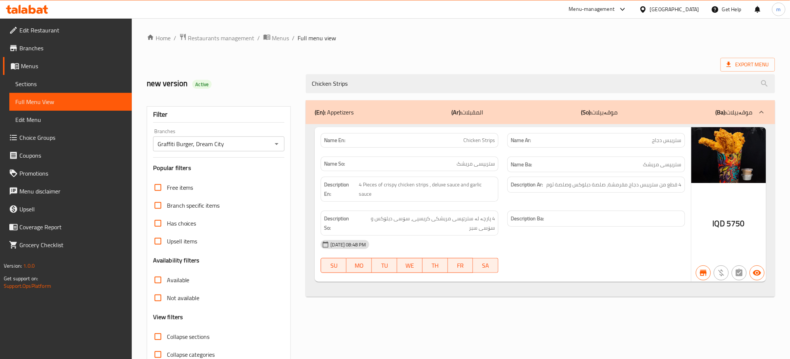
click at [46, 81] on span "Sections" at bounding box center [70, 84] width 111 height 9
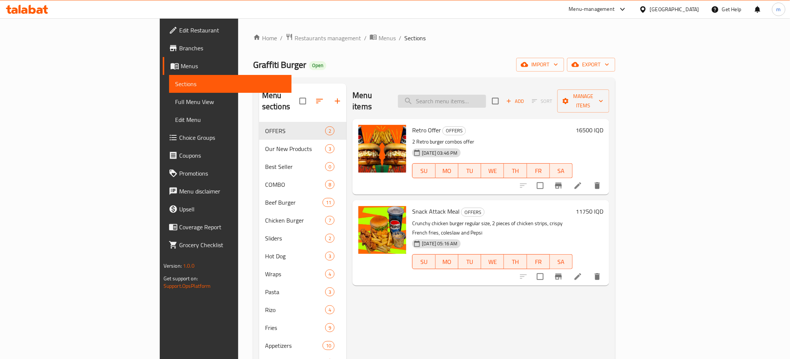
click at [486, 95] on input "search" at bounding box center [442, 101] width 88 height 13
paste input "Chicken Strips"
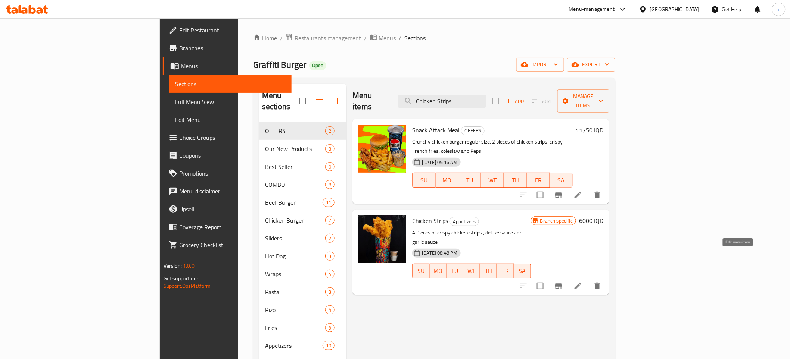
type input "Chicken Strips"
click at [581, 283] on icon at bounding box center [578, 286] width 7 height 7
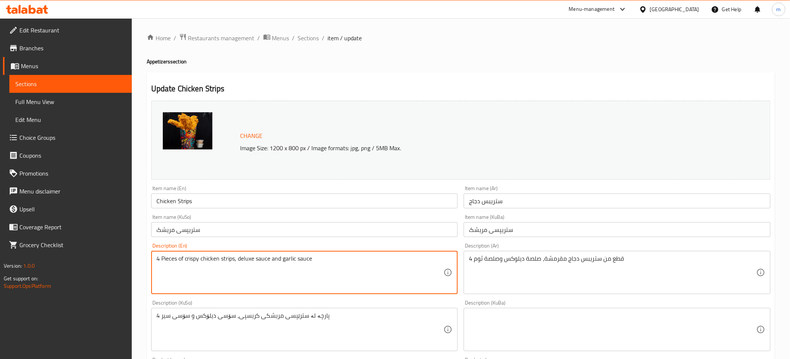
type textarea "4 Pieces of crispy chicken strips, deluxe sauce and garlic sauce"
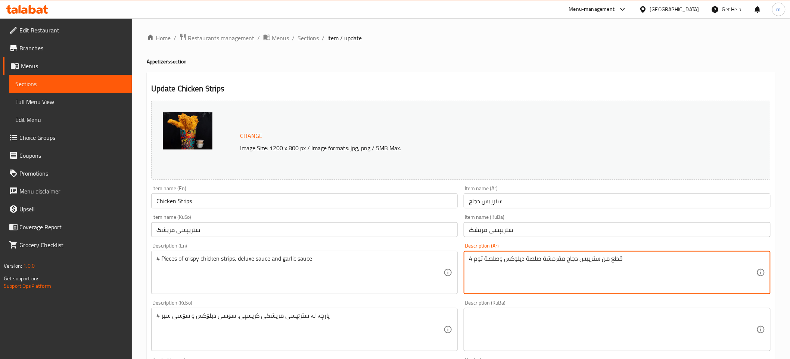
type textarea "4 قطع من ستريبس دجاج مقرمشة، صلصة ديلوكس وصلصة ثوم"
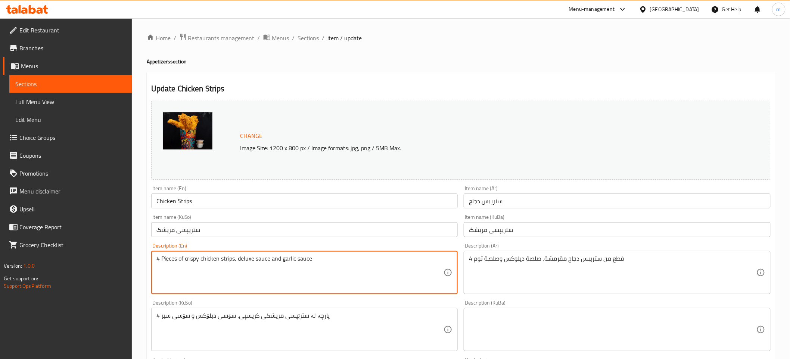
click at [235, 260] on textarea "4 Pieces of crispy chicken strips, deluxe sauce and garlic sauce" at bounding box center [299, 272] width 287 height 35
type textarea "4 Pieces of crispy chicken strips, deluxe sauce and garlic sauce"
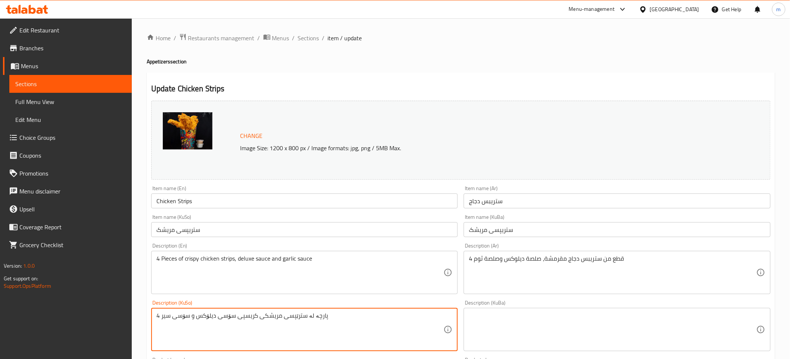
type textarea "4 پارچە لە سترێپسی مریشکی کریسپی، سۆسی دیلۆکس و سۆسی سیر"
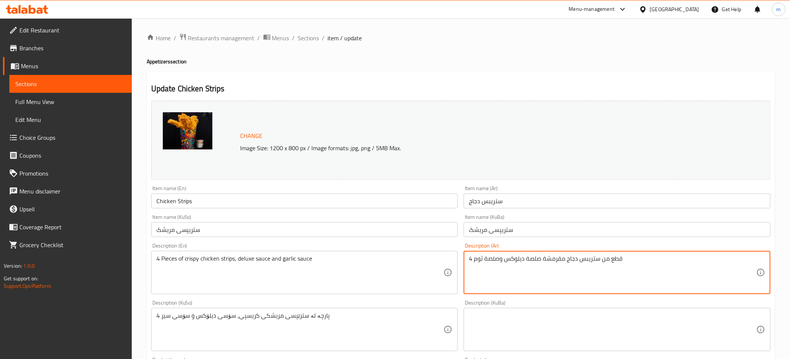
type textarea "4 قطع من ستريبس دجاج مقرمشة، صلصة ديلوكس وصلصة ثوم"
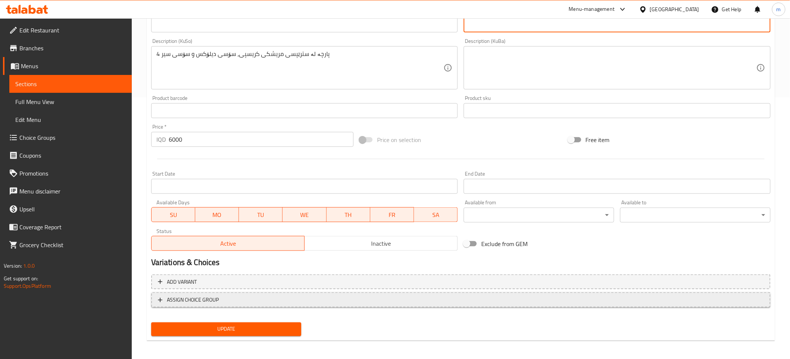
scroll to position [263, 0]
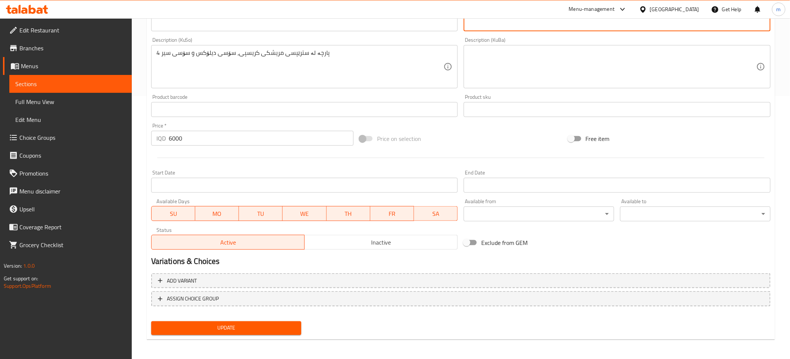
click at [265, 320] on div "Update" at bounding box center [226, 329] width 156 height 20
click at [262, 322] on button "Update" at bounding box center [226, 329] width 150 height 14
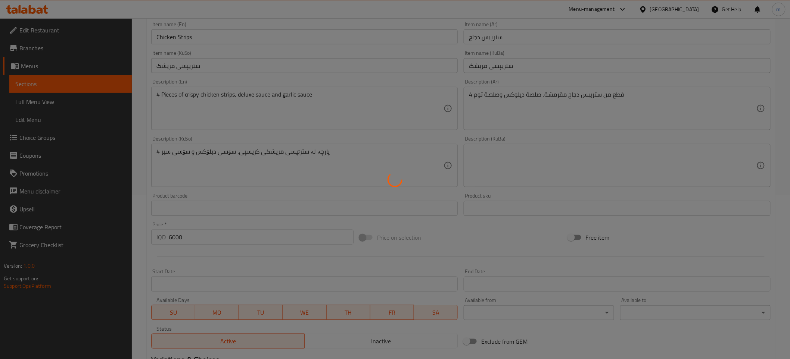
scroll to position [0, 0]
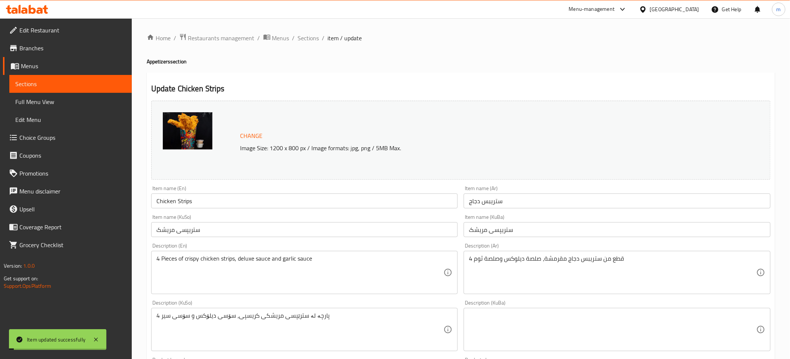
click at [51, 101] on span "Full Menu View" at bounding box center [70, 101] width 111 height 9
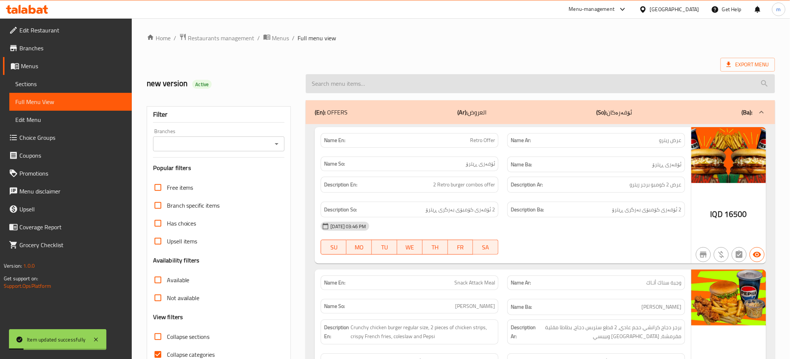
click at [359, 83] on input "search" at bounding box center [540, 83] width 469 height 19
paste input "Chicken Strips"
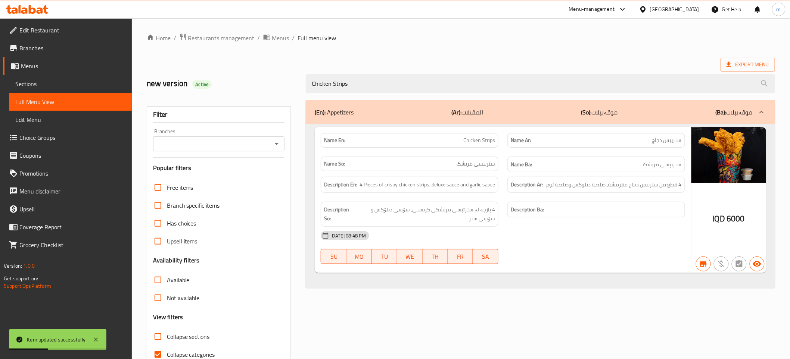
click at [280, 144] on icon "Open" at bounding box center [276, 144] width 9 height 9
type input "Chicken Strips"
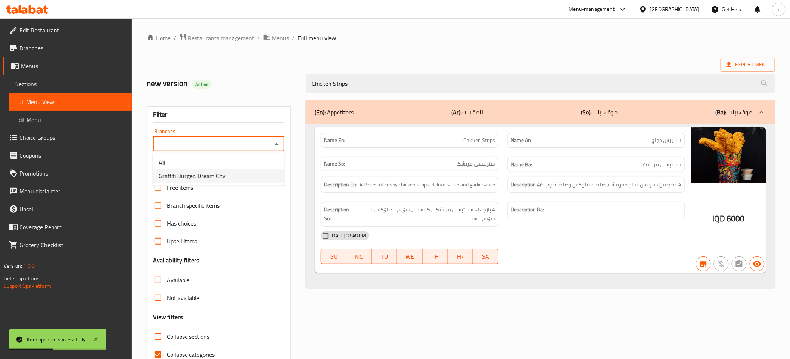
click at [236, 174] on li "Graffiti Burger, Dream City" at bounding box center [219, 175] width 132 height 13
type input "Graffiti Burger, Dream City"
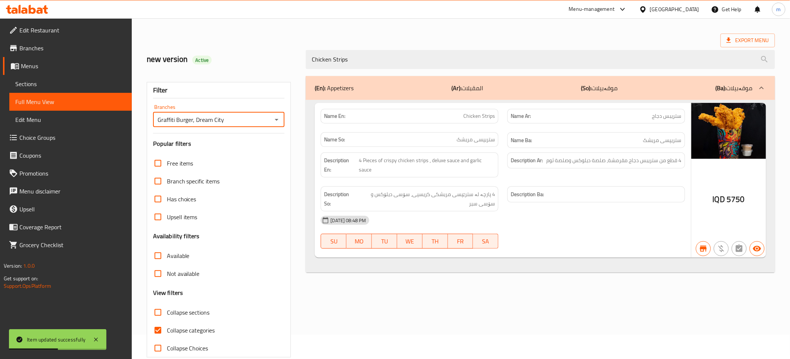
scroll to position [38, 0]
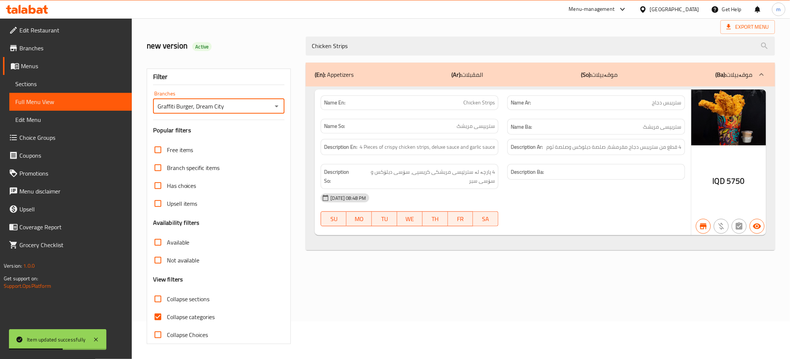
click at [155, 313] on input "Collapse categories" at bounding box center [158, 317] width 18 height 18
checkbox input "false"
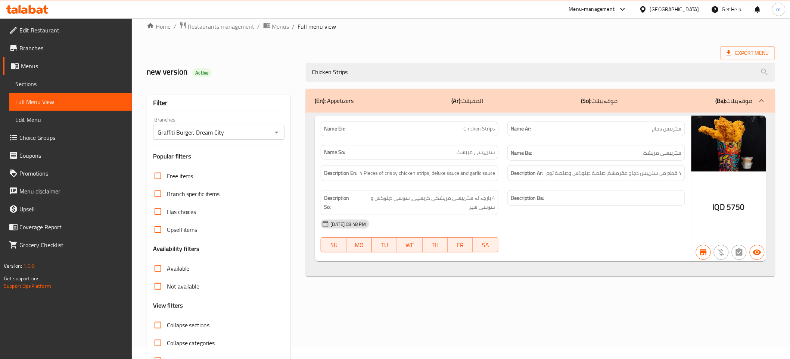
scroll to position [0, 0]
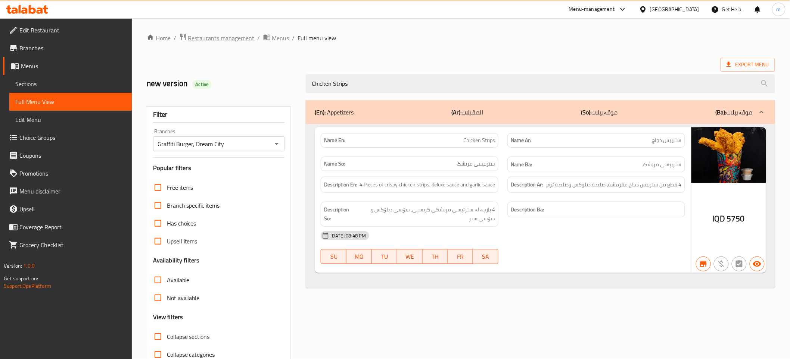
click at [218, 34] on span "Restaurants management" at bounding box center [221, 38] width 66 height 9
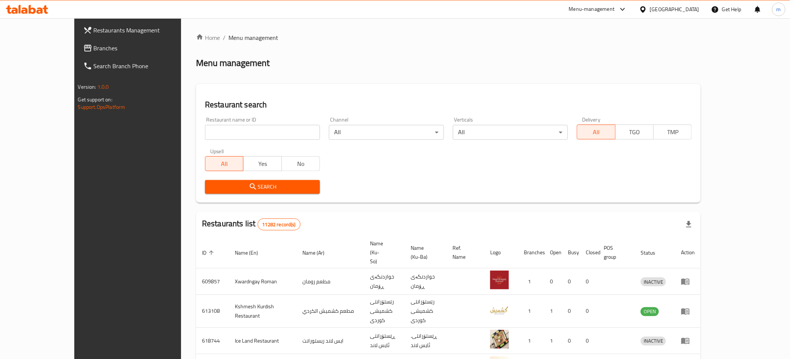
click at [94, 47] on span "Branches" at bounding box center [147, 48] width 106 height 9
